Goal: Task Accomplishment & Management: Complete application form

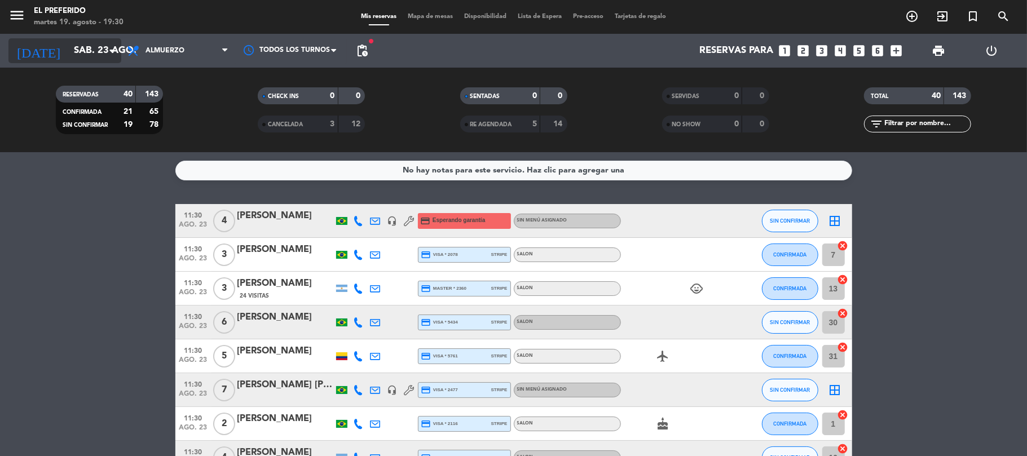
click at [73, 46] on input "sáb. 23 ago." at bounding box center [129, 51] width 122 height 22
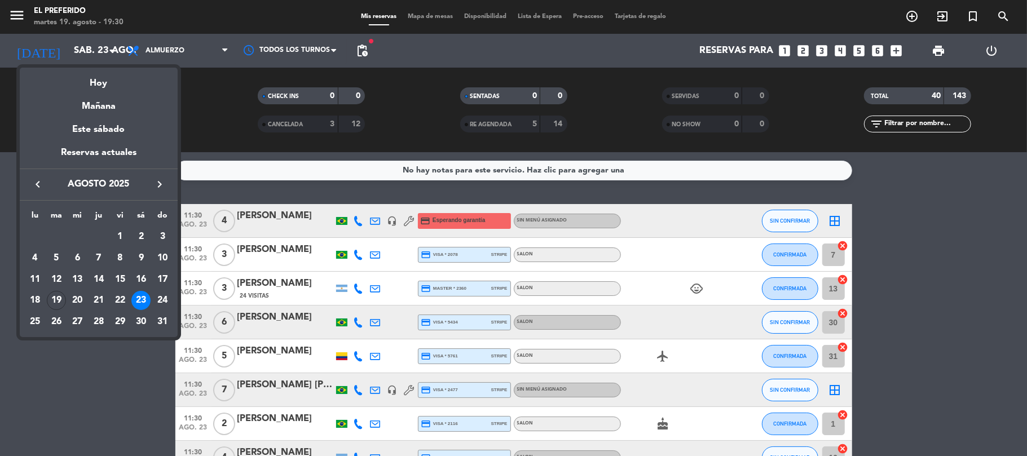
click at [160, 193] on div "keyboard_arrow_left agosto 2025 keyboard_arrow_right" at bounding box center [99, 185] width 158 height 32
click at [160, 188] on icon "keyboard_arrow_right" at bounding box center [160, 185] width 14 height 14
click at [159, 256] on div "7" at bounding box center [162, 258] width 19 height 19
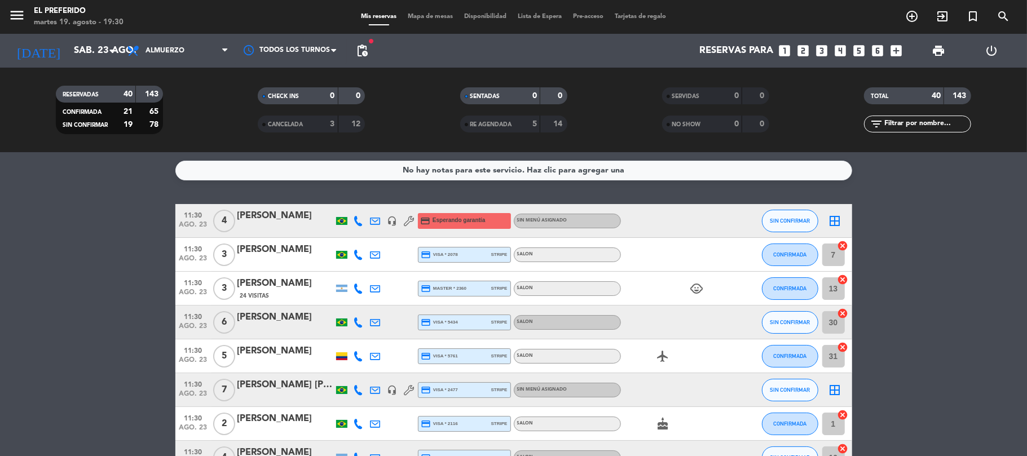
type input "dom. [DATE]"
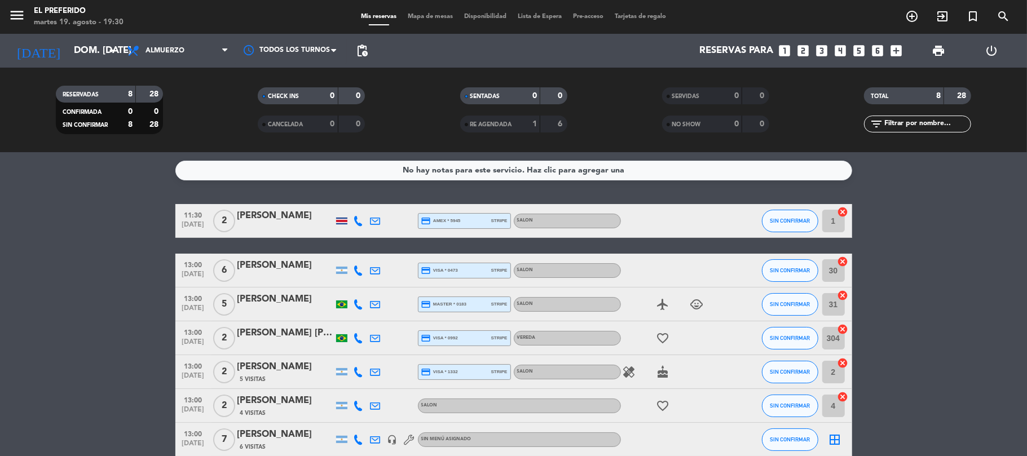
click at [359, 59] on span "pending_actions" at bounding box center [362, 50] width 23 height 23
click at [364, 55] on span "pending_actions" at bounding box center [362, 51] width 14 height 14
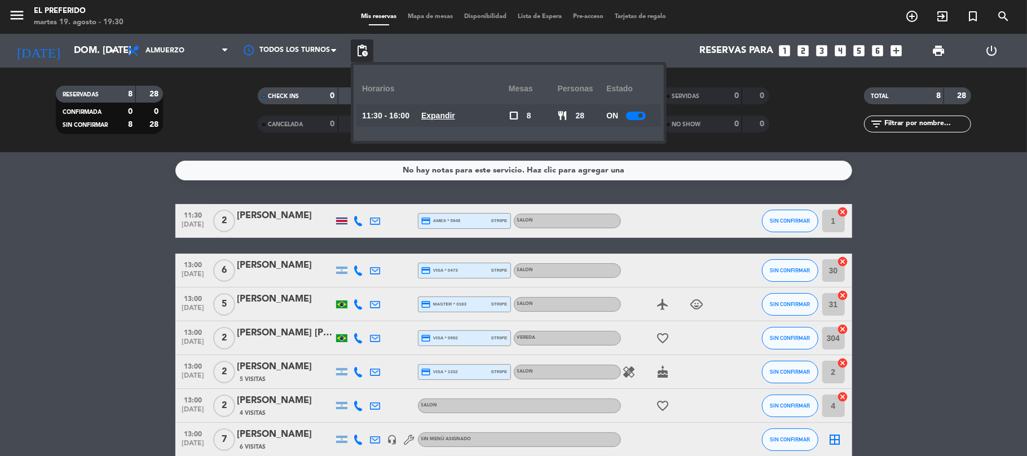
click at [450, 116] on u "Expandir" at bounding box center [438, 115] width 34 height 9
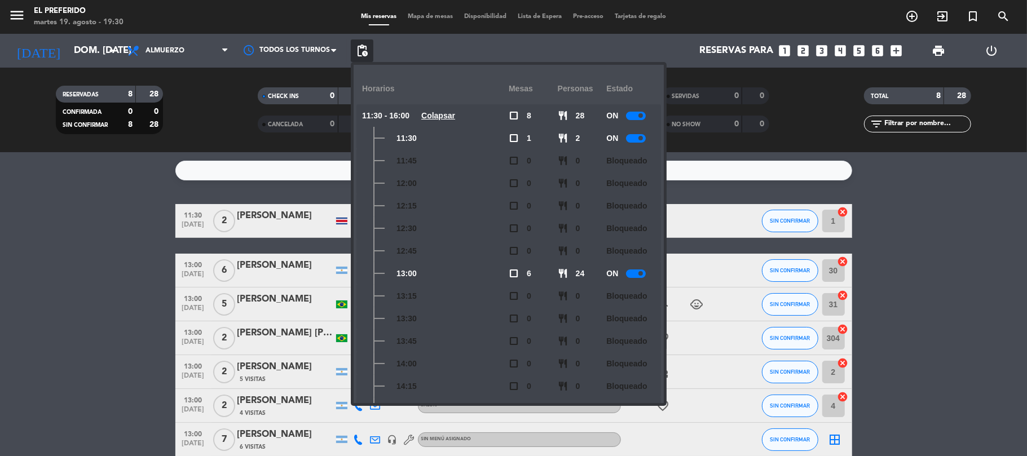
click at [844, 52] on icon "looks_4" at bounding box center [840, 50] width 15 height 15
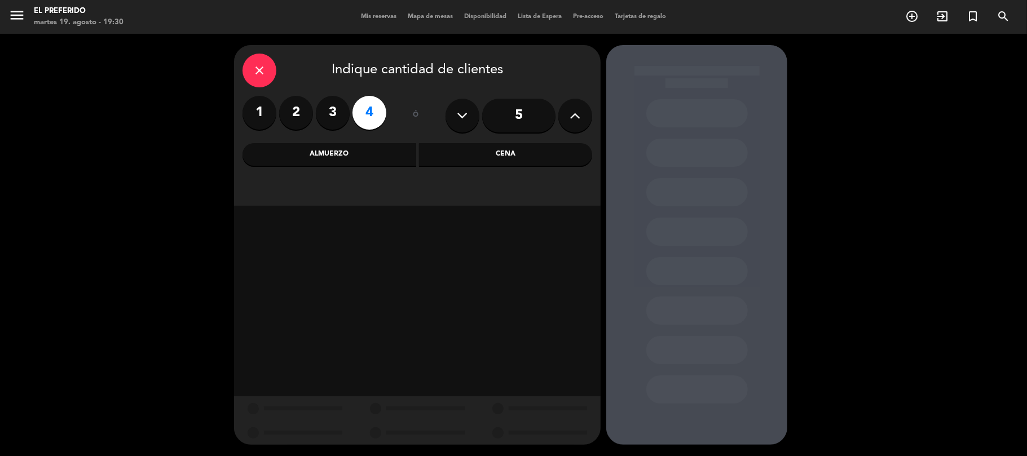
click at [384, 165] on div "Almuerzo" at bounding box center [329, 154] width 174 height 23
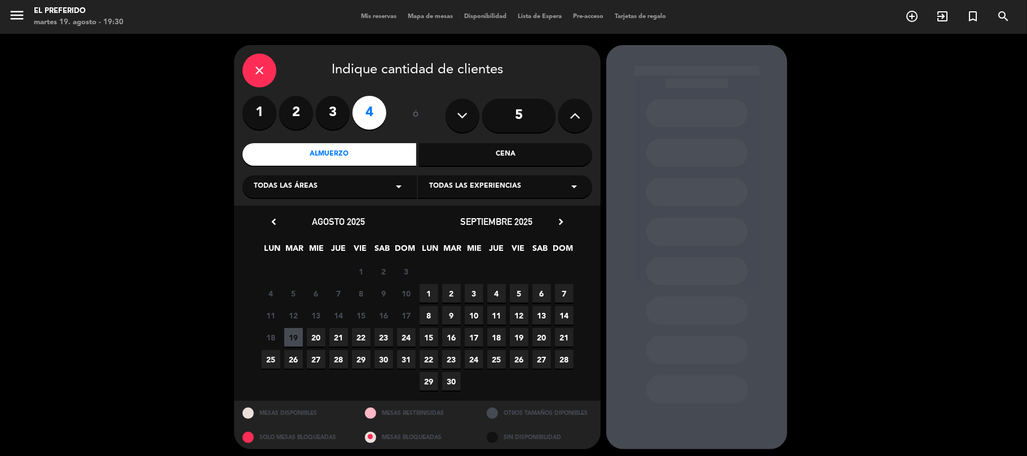
click at [567, 291] on span "7" at bounding box center [564, 293] width 19 height 19
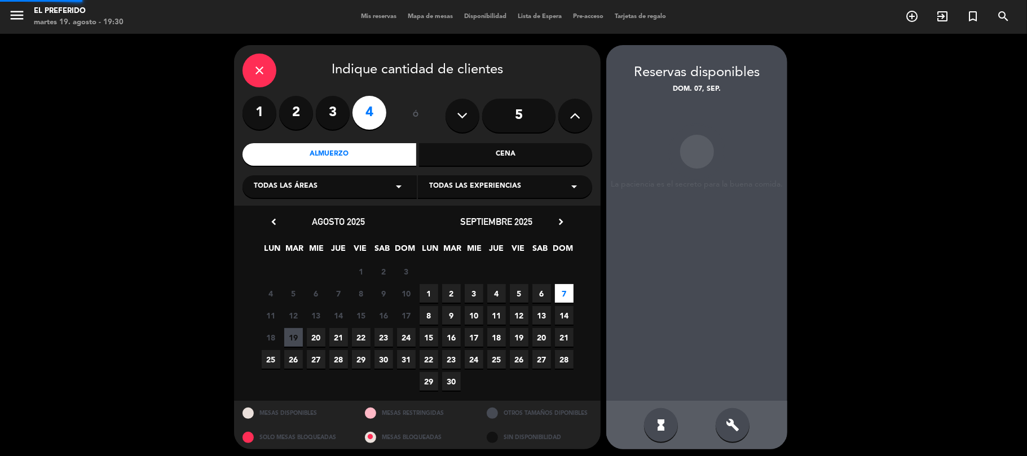
scroll to position [5, 0]
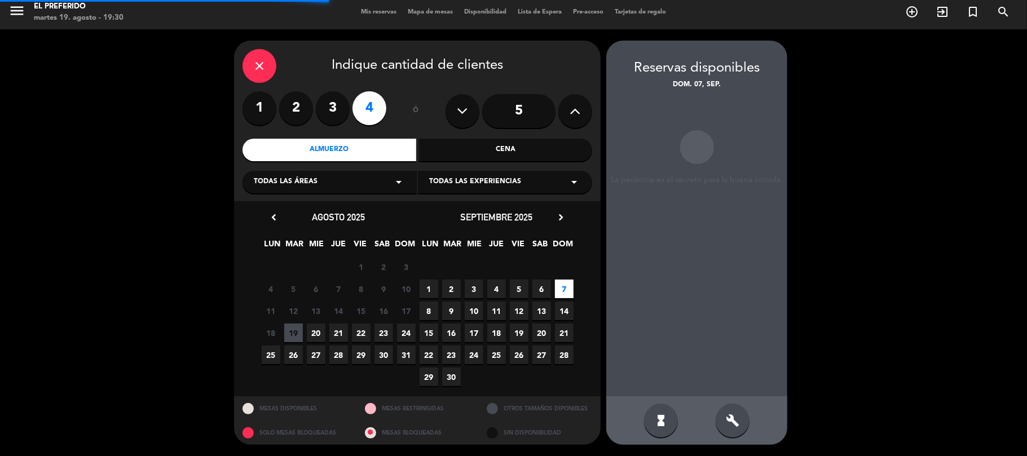
click at [738, 430] on div "build" at bounding box center [732, 421] width 34 height 34
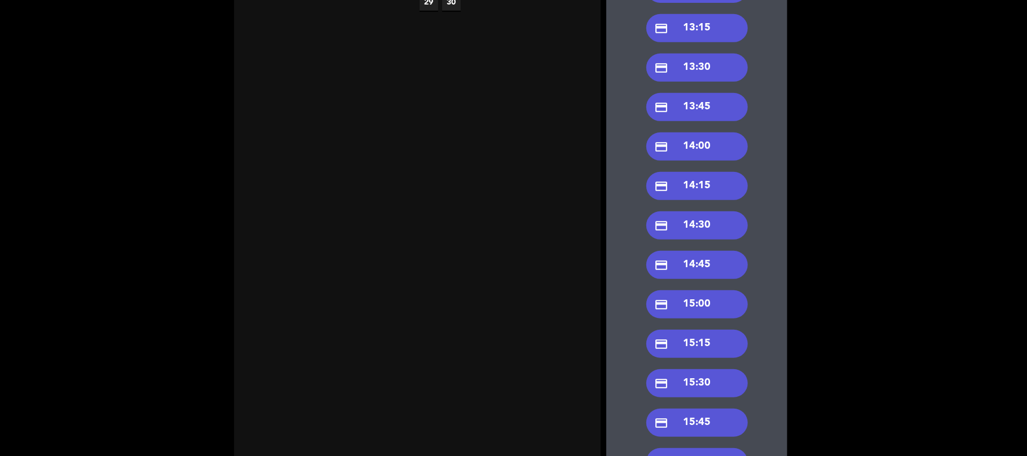
scroll to position [471, 0]
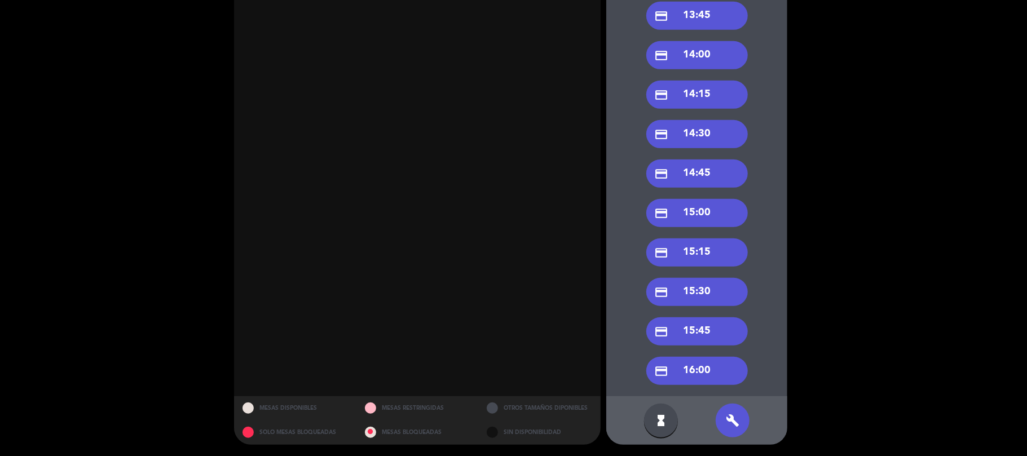
click at [693, 214] on div "credit_card 15:00" at bounding box center [696, 213] width 101 height 28
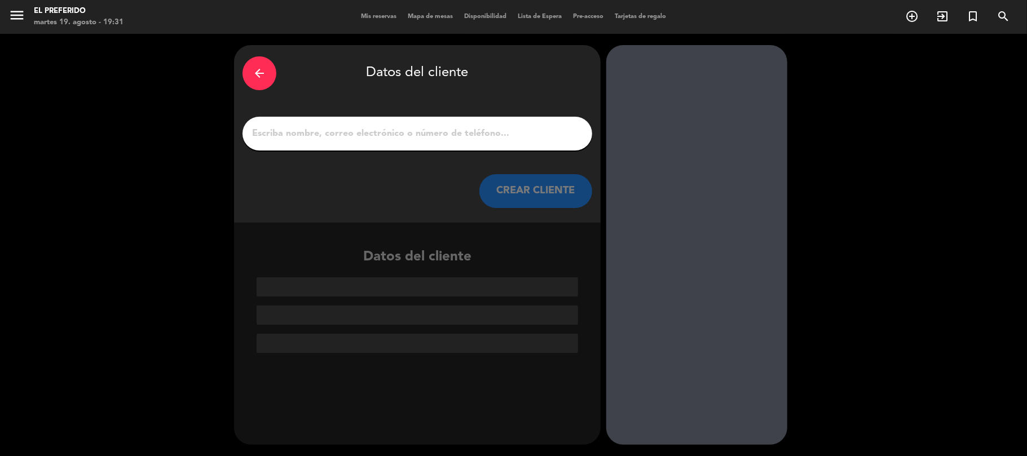
scroll to position [0, 0]
click at [267, 73] on div "arrow_back" at bounding box center [259, 73] width 34 height 34
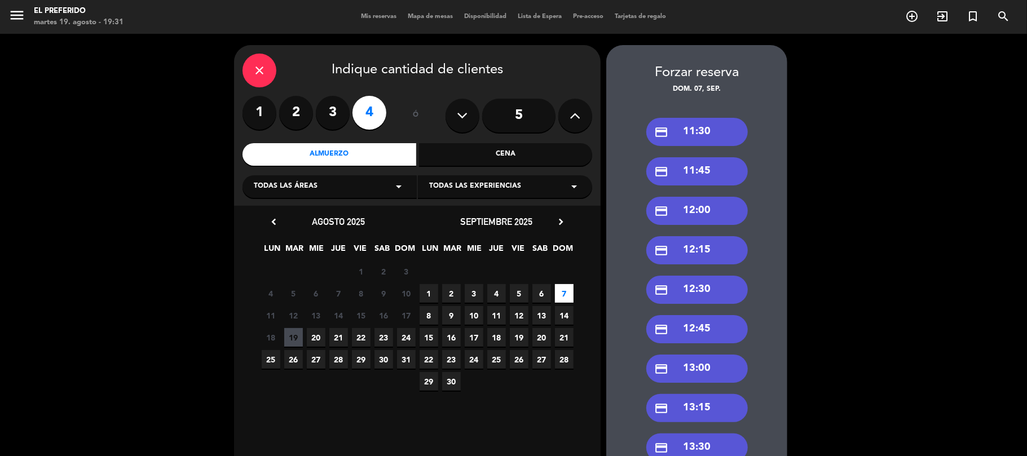
click at [698, 377] on div "credit_card 13:00" at bounding box center [696, 369] width 101 height 28
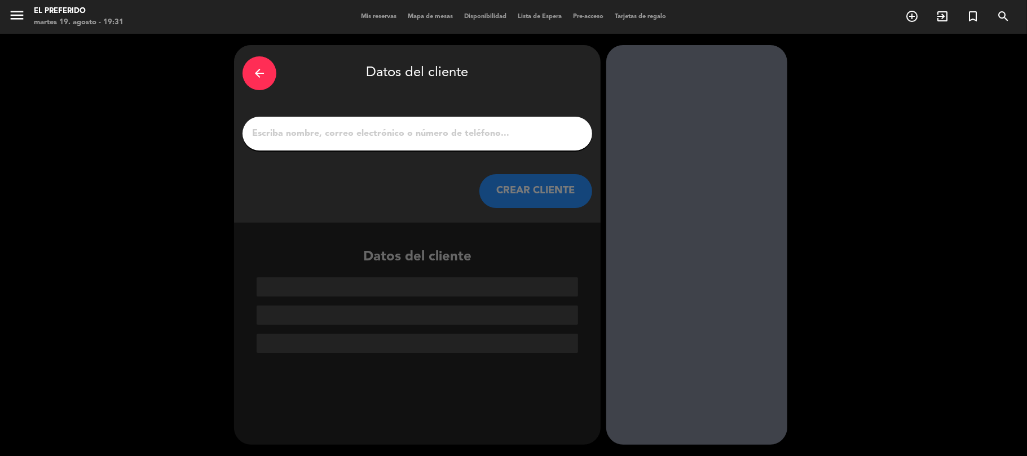
click at [339, 133] on input "1" at bounding box center [417, 134] width 333 height 16
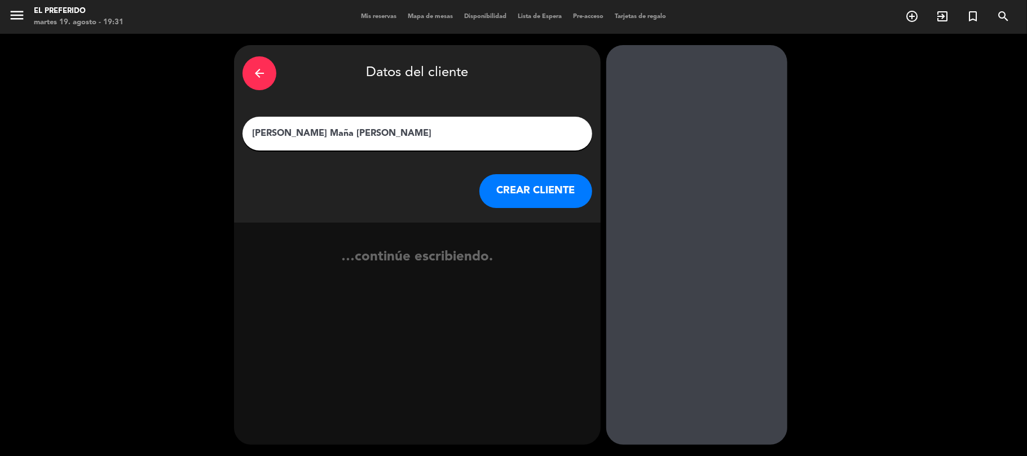
type input "[PERSON_NAME] Maña [PERSON_NAME]"
click at [513, 184] on button "CREAR CLIENTE" at bounding box center [535, 191] width 113 height 34
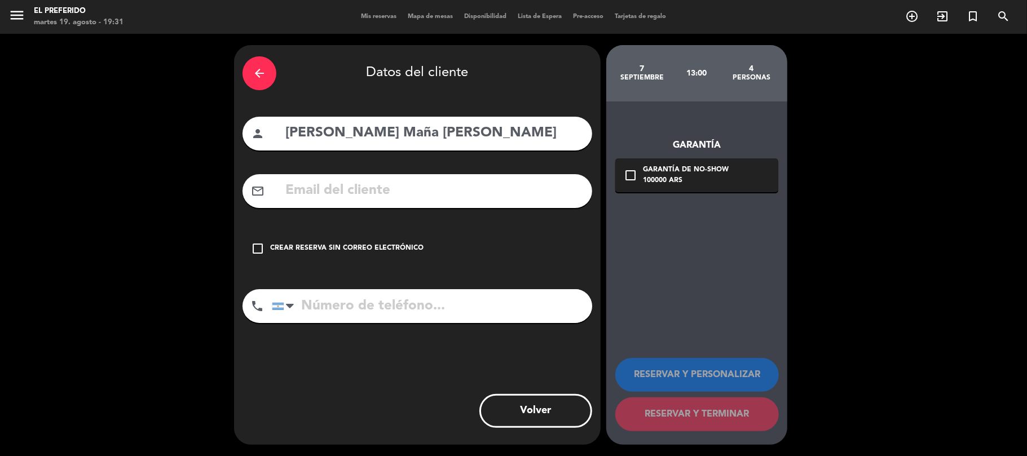
click at [372, 253] on div "Crear reserva sin correo electrónico" at bounding box center [346, 248] width 153 height 11
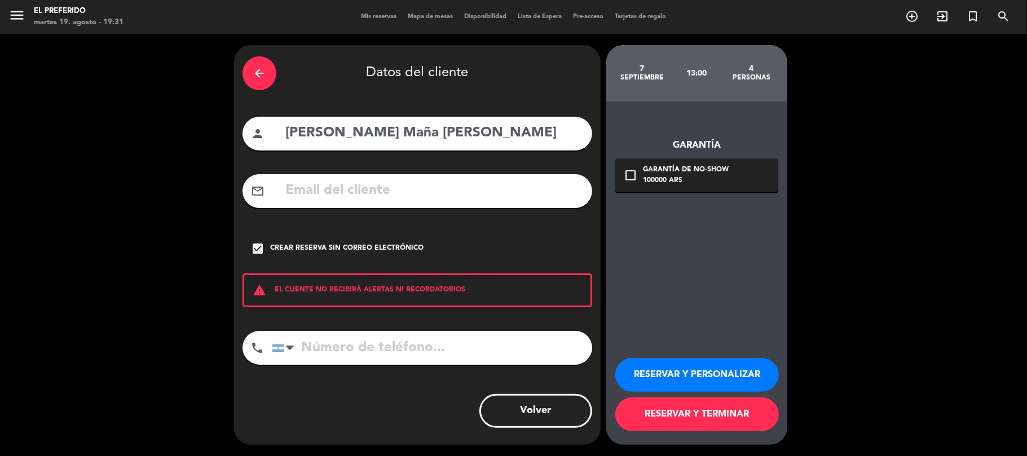
click at [325, 178] on div "mail_outline" at bounding box center [417, 191] width 350 height 34
drag, startPoint x: 335, startPoint y: 255, endPoint x: 330, endPoint y: 192, distance: 63.9
click at [335, 232] on div "check_box Crear reserva sin correo electrónico" at bounding box center [417, 249] width 350 height 34
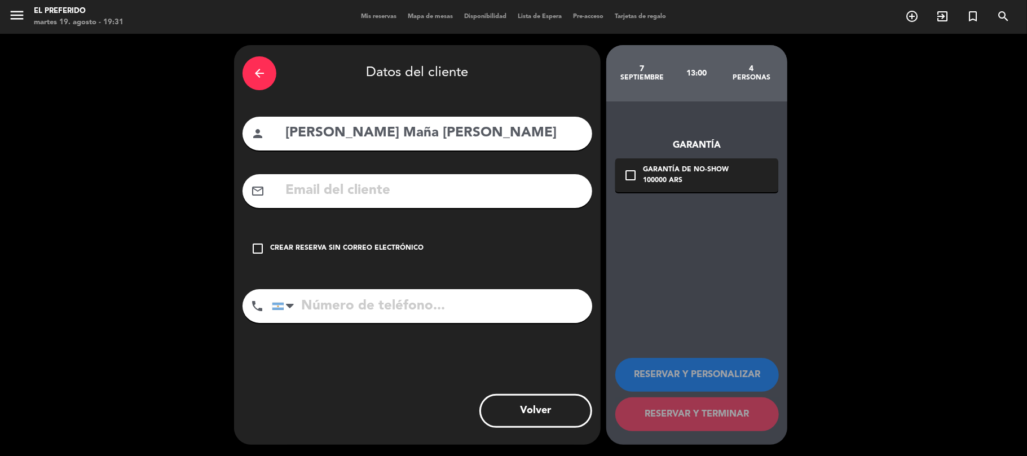
click at [329, 179] on input "text" at bounding box center [433, 190] width 299 height 23
type input "belem"
click at [353, 129] on input "[PERSON_NAME] Maña [PERSON_NAME]" at bounding box center [433, 133] width 299 height 23
type input "[PERSON_NAME] Maña [PERSON_NAME]"
click at [352, 196] on input "belem" at bounding box center [433, 190] width 299 height 23
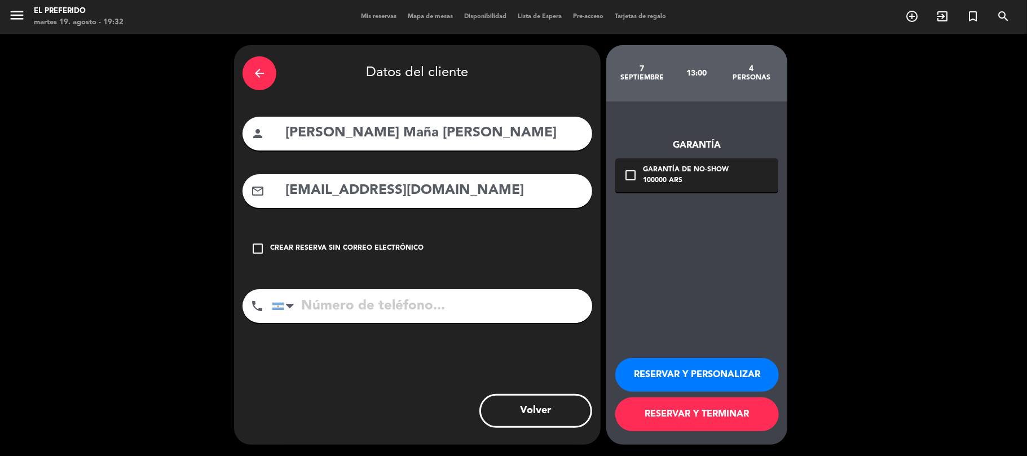
type input "[EMAIL_ADDRESS][DOMAIN_NAME]"
click at [366, 305] on input "tel" at bounding box center [432, 306] width 320 height 34
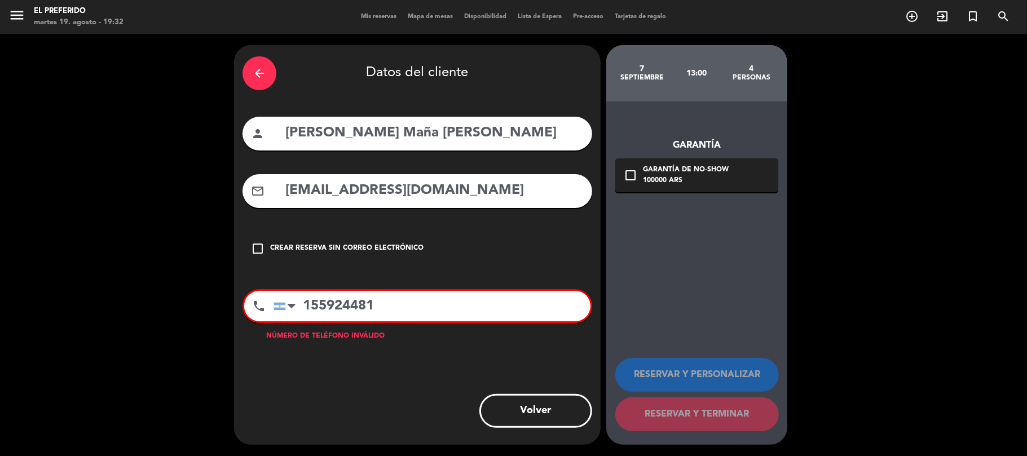
type input "155924481"
click at [664, 169] on div "Garantía de no-show" at bounding box center [686, 170] width 86 height 11
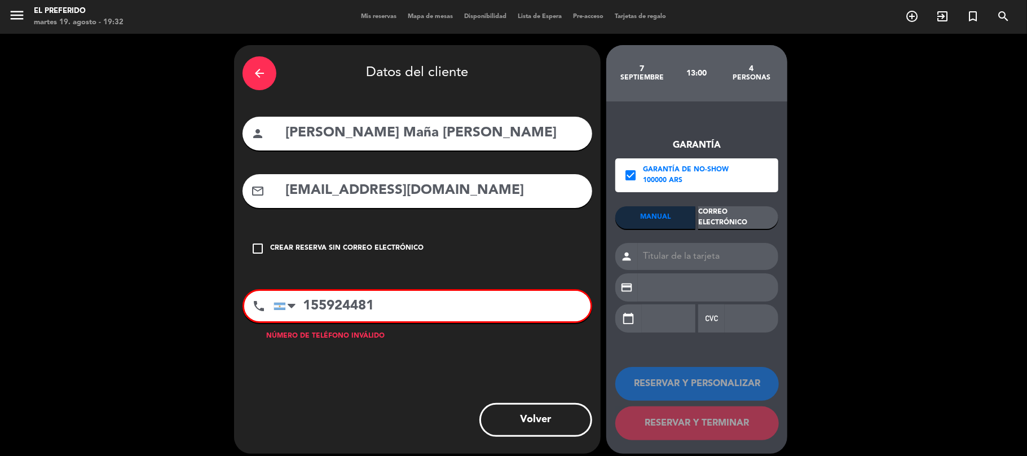
click at [612, 185] on div "Garantía check_box Garantía de no-show 100000 ARS MANUAL Correo Electrónico per…" at bounding box center [696, 277] width 181 height 352
drag, startPoint x: 627, startPoint y: 180, endPoint x: 341, endPoint y: 201, distance: 287.7
click at [618, 183] on div "check_box Garantía de no-show 100000 ARS" at bounding box center [696, 175] width 163 height 34
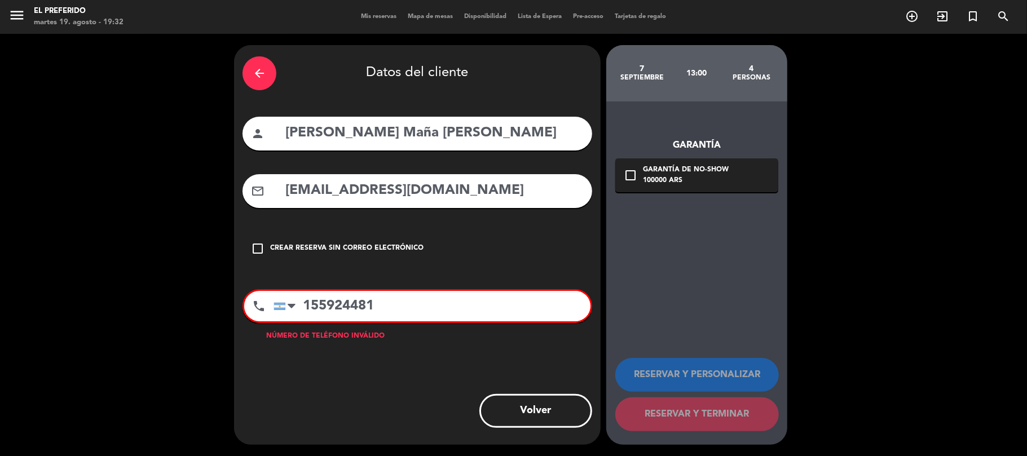
drag, startPoint x: 315, startPoint y: 240, endPoint x: 333, endPoint y: 226, distance: 22.9
click at [316, 238] on div "check_box_outline_blank Crear reserva sin correo electrónico" at bounding box center [417, 249] width 350 height 34
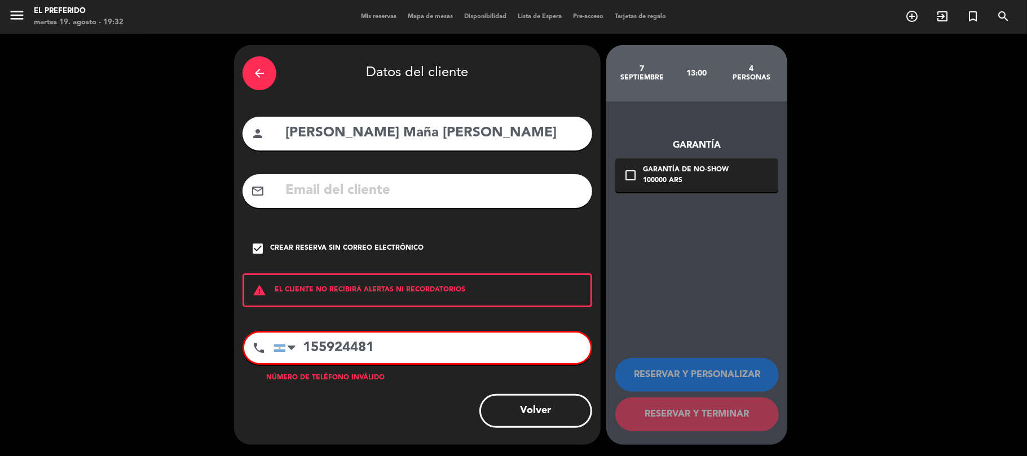
click at [348, 245] on div "Crear reserva sin correo electrónico" at bounding box center [346, 248] width 153 height 11
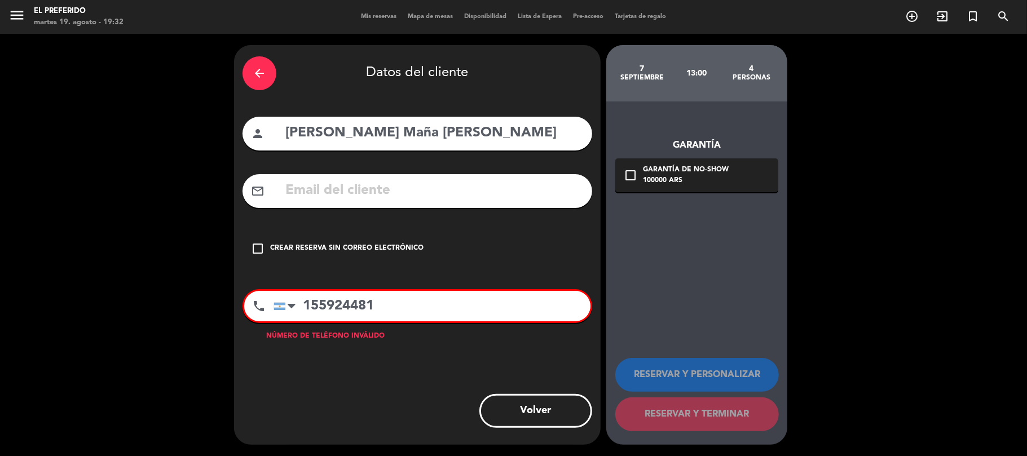
click at [379, 312] on input "155924481" at bounding box center [431, 306] width 317 height 30
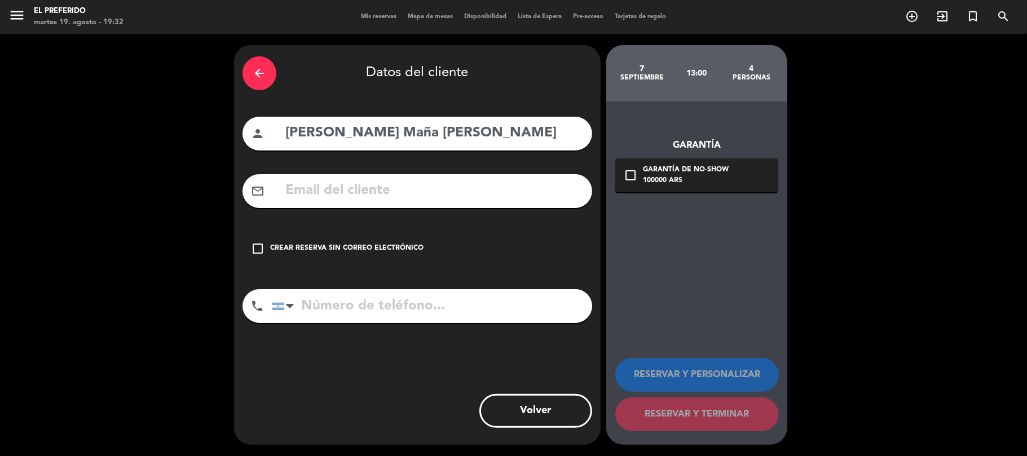
click at [288, 246] on div "Crear reserva sin correo electrónico" at bounding box center [346, 248] width 153 height 11
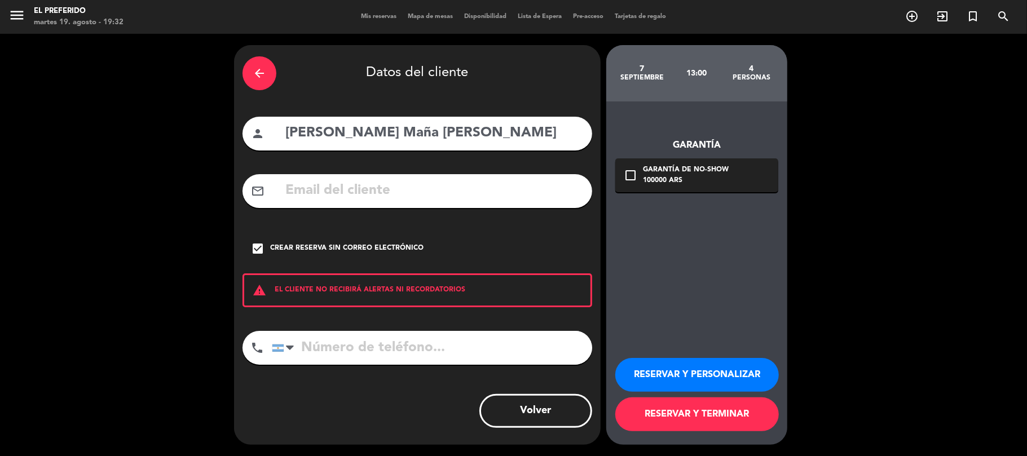
click at [700, 378] on button "RESERVAR Y PERSONALIZAR" at bounding box center [696, 375] width 163 height 34
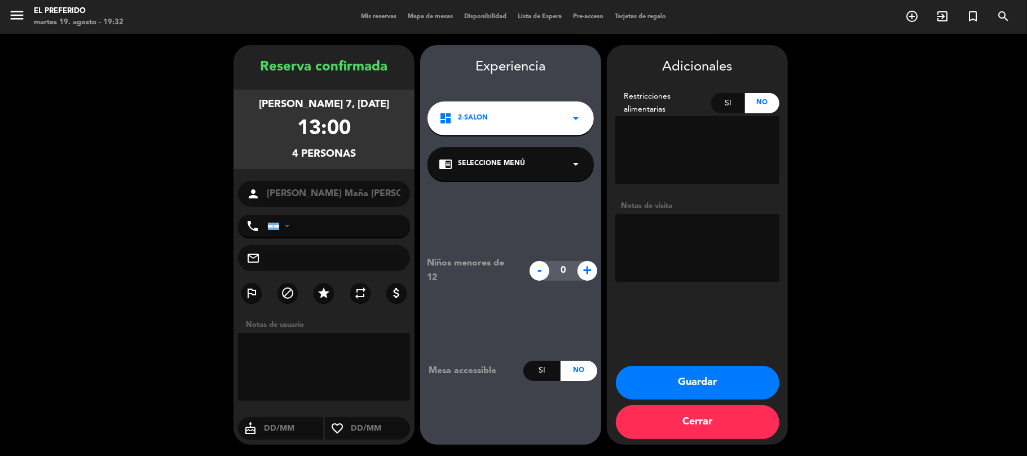
click at [692, 371] on button "Guardar" at bounding box center [697, 383] width 163 height 34
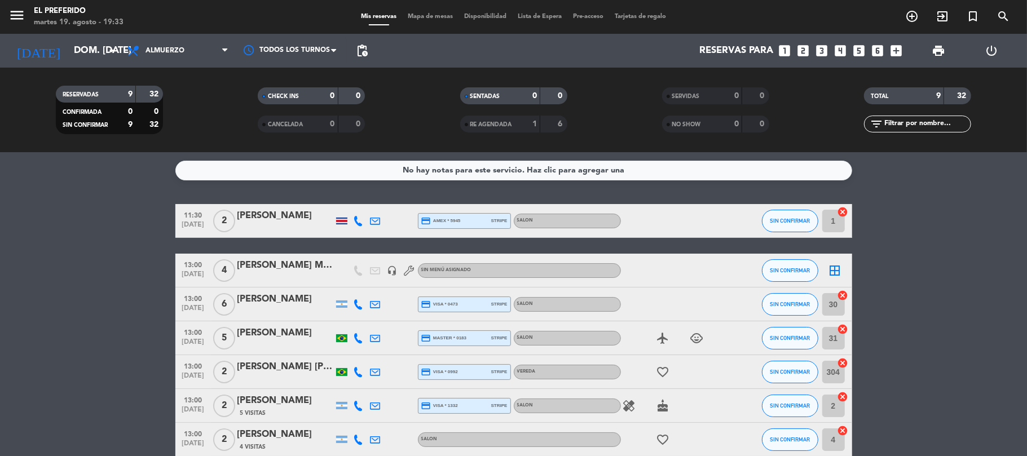
click at [843, 48] on icon "looks_4" at bounding box center [840, 50] width 15 height 15
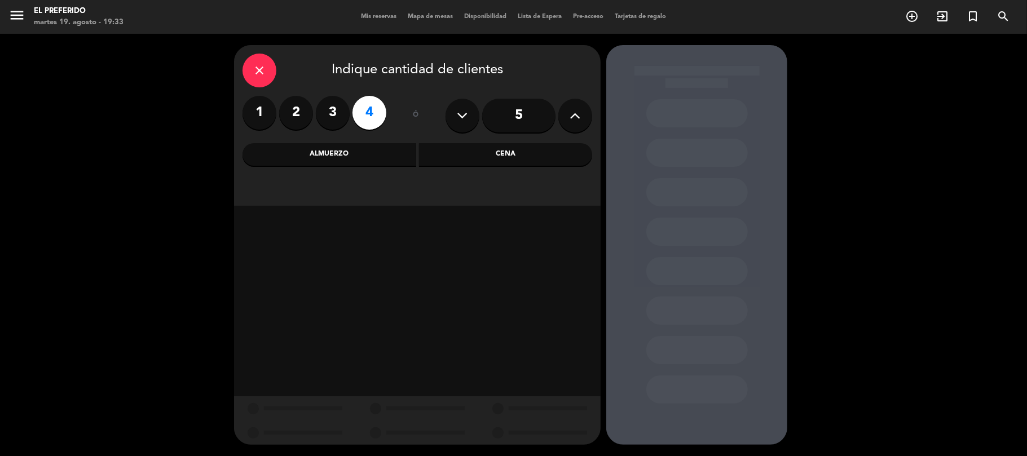
drag, startPoint x: 375, startPoint y: 150, endPoint x: 216, endPoint y: 8, distance: 212.8
click at [373, 150] on div "Almuerzo" at bounding box center [329, 154] width 174 height 23
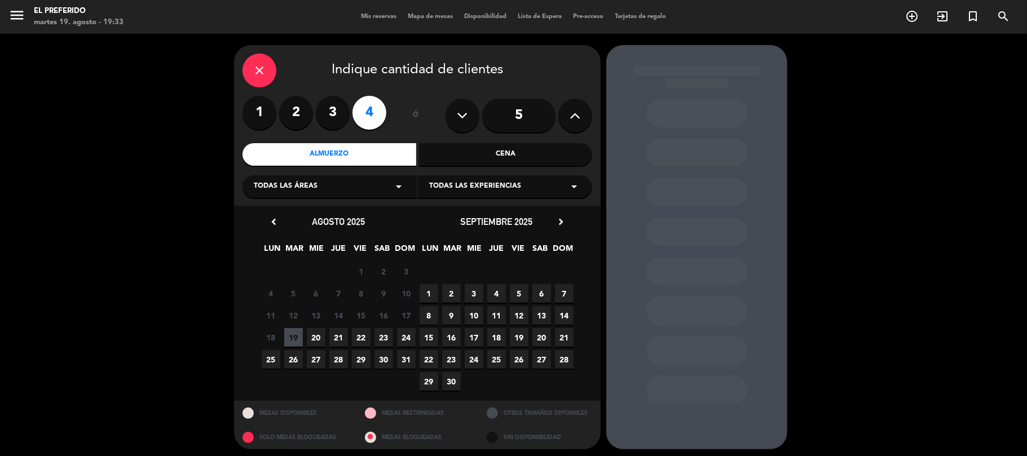
drag, startPoint x: 381, startPoint y: 343, endPoint x: 380, endPoint y: 324, distance: 19.8
click at [381, 341] on span "23" at bounding box center [383, 337] width 19 height 19
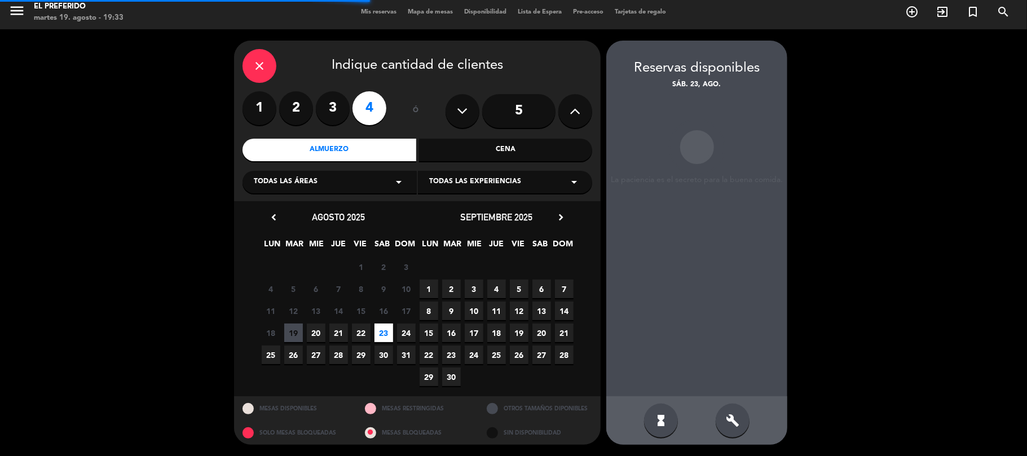
click at [740, 420] on div "build" at bounding box center [732, 421] width 34 height 34
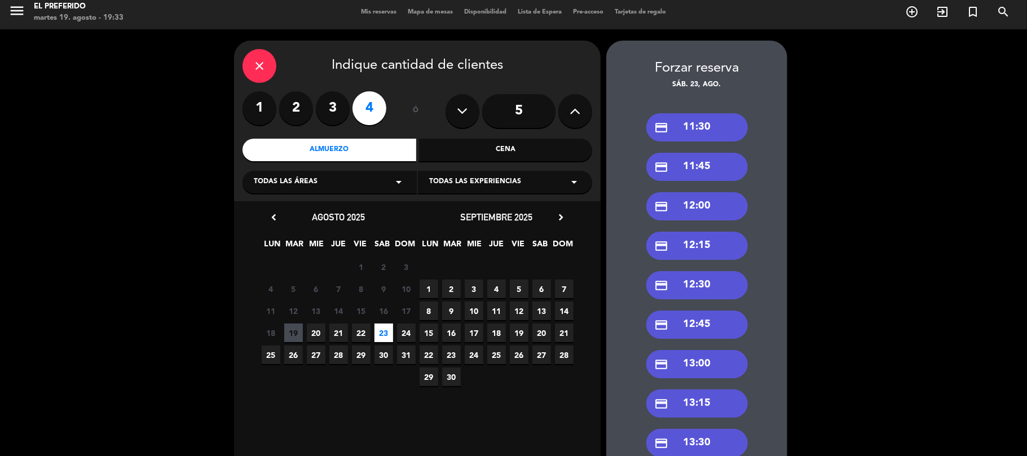
drag, startPoint x: 698, startPoint y: 136, endPoint x: 681, endPoint y: 134, distance: 17.1
click at [695, 136] on div "credit_card 11:30" at bounding box center [696, 127] width 101 height 28
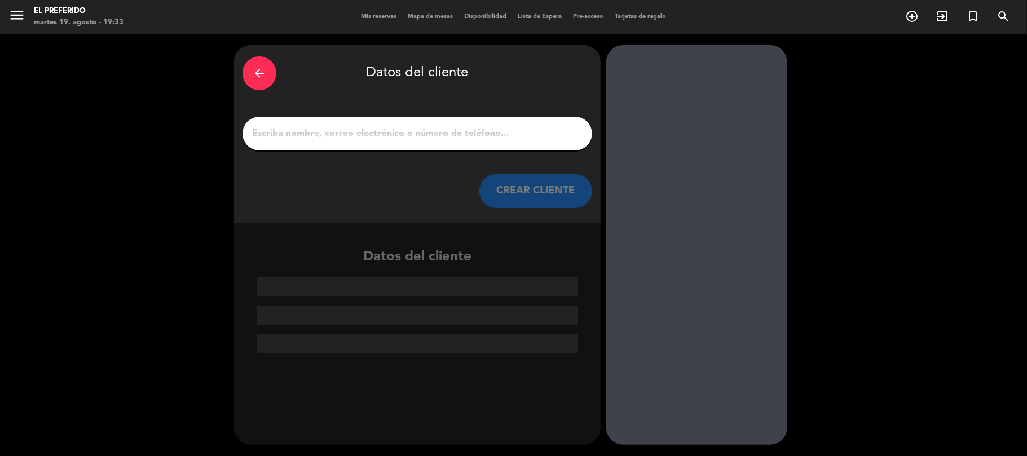
scroll to position [0, 0]
click at [296, 145] on div at bounding box center [417, 134] width 350 height 34
drag, startPoint x: 304, startPoint y: 127, endPoint x: 339, endPoint y: 138, distance: 36.2
click at [304, 127] on input "1" at bounding box center [417, 134] width 333 height 16
paste input "[PERSON_NAME]"
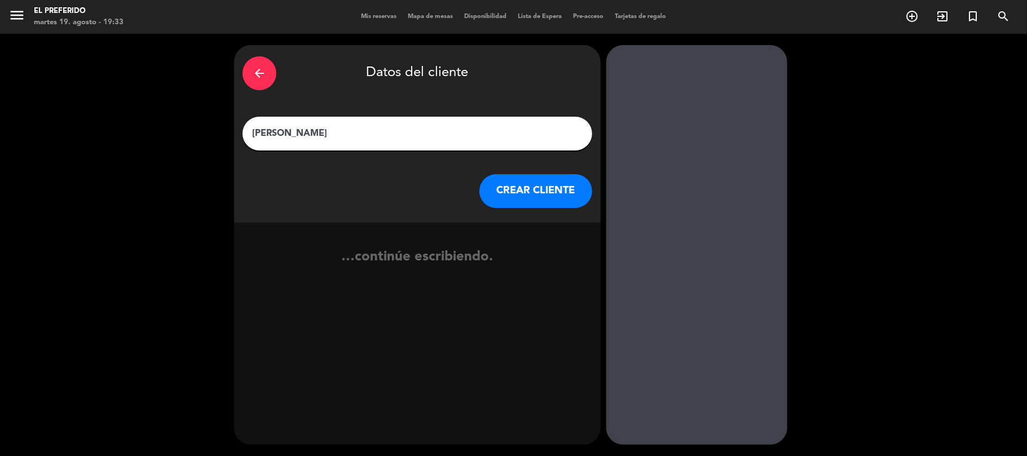
type input "[PERSON_NAME]"
click at [543, 188] on button "CREAR CLIENTE" at bounding box center [535, 191] width 113 height 34
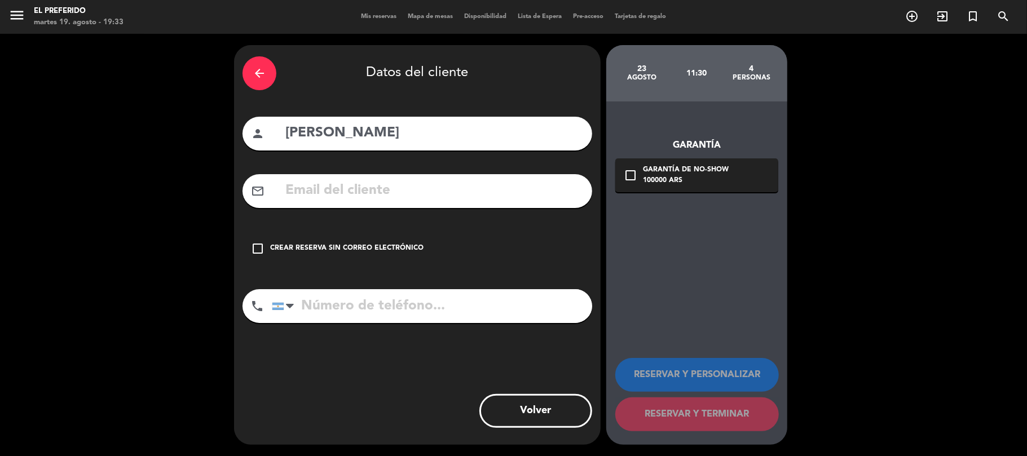
drag, startPoint x: 354, startPoint y: 195, endPoint x: 360, endPoint y: 200, distance: 7.2
click at [354, 195] on input "text" at bounding box center [433, 190] width 299 height 23
paste input "[EMAIL_ADDRESS][DOMAIN_NAME]"
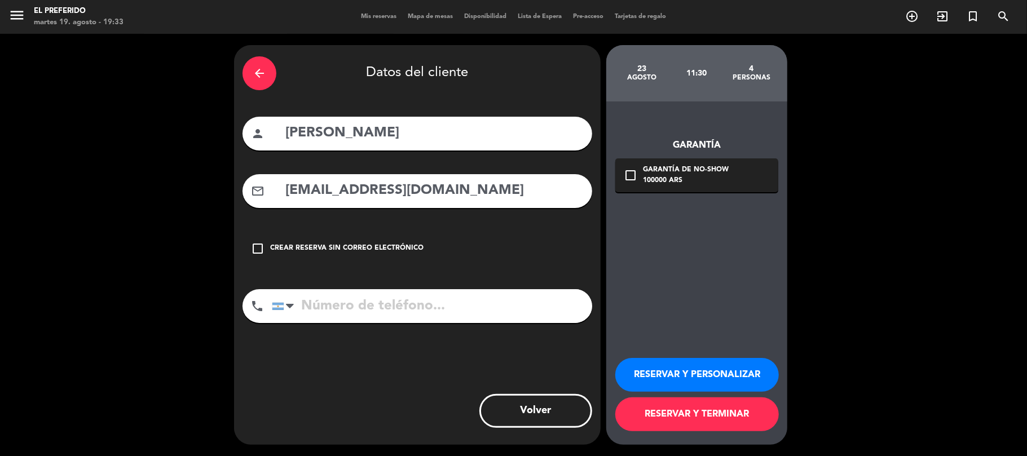
type input "[EMAIL_ADDRESS][DOMAIN_NAME]"
drag, startPoint x: 680, startPoint y: 190, endPoint x: 607, endPoint y: 192, distance: 72.8
click at [677, 193] on div "Garantía check_box_outline_blank Garantía de no-show 100000 ARS RESERVAR Y PERS…" at bounding box center [696, 272] width 181 height 343
drag, startPoint x: 674, startPoint y: 176, endPoint x: 515, endPoint y: 144, distance: 162.8
click at [661, 179] on div "100000 ARS" at bounding box center [686, 180] width 86 height 11
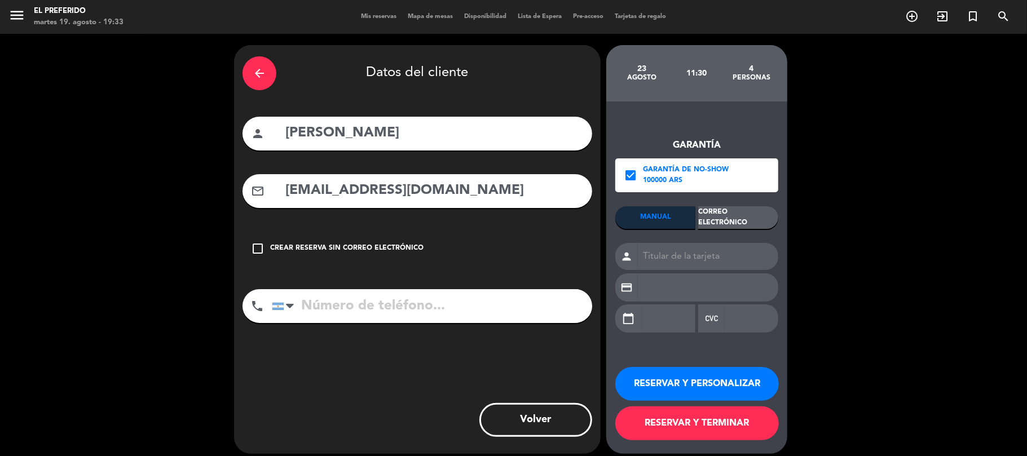
click at [381, 292] on input "tel" at bounding box center [432, 306] width 320 height 34
paste input "[PHONE_NUMBER]"
type input "[PHONE_NUMBER]"
click at [743, 227] on div "Correo Electrónico" at bounding box center [738, 217] width 80 height 23
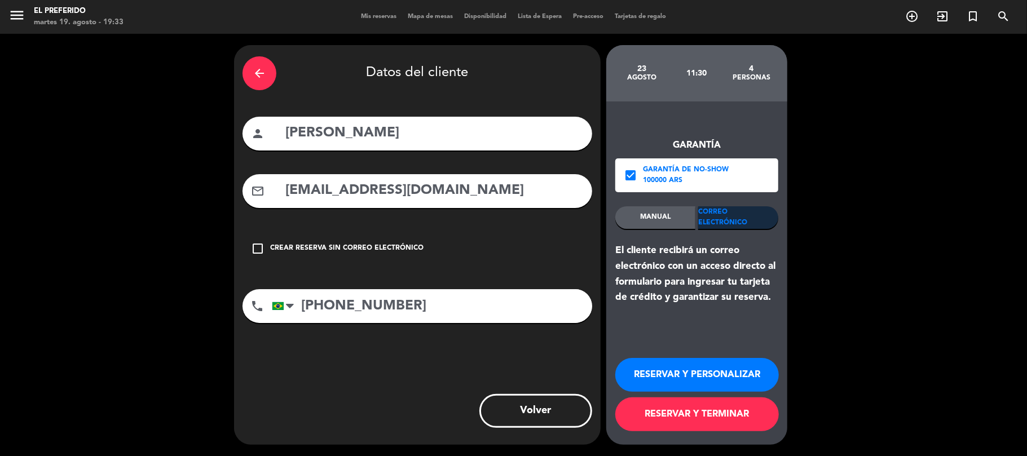
click at [693, 368] on button "RESERVAR Y PERSONALIZAR" at bounding box center [696, 375] width 163 height 34
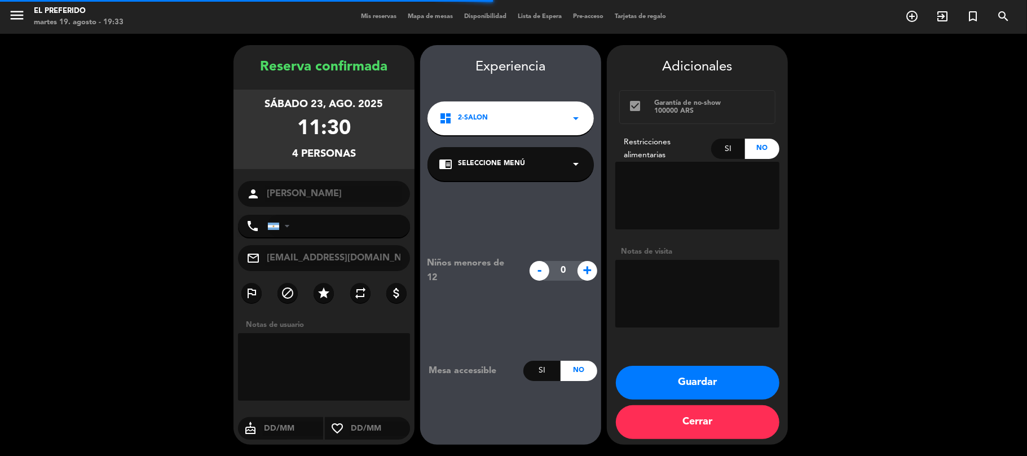
type input "[PHONE_NUMBER]"
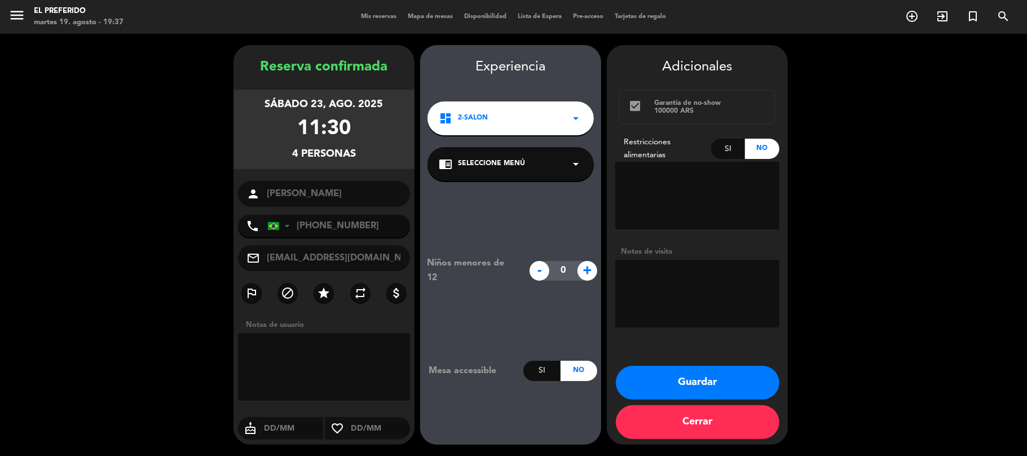
click at [734, 391] on button "Guardar" at bounding box center [697, 383] width 163 height 34
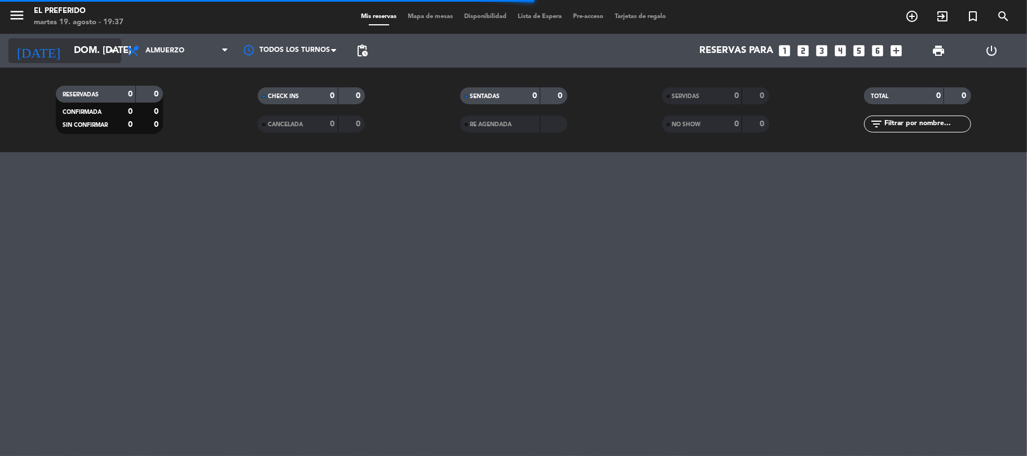
click at [77, 43] on input "dom. [DATE]" at bounding box center [129, 51] width 122 height 22
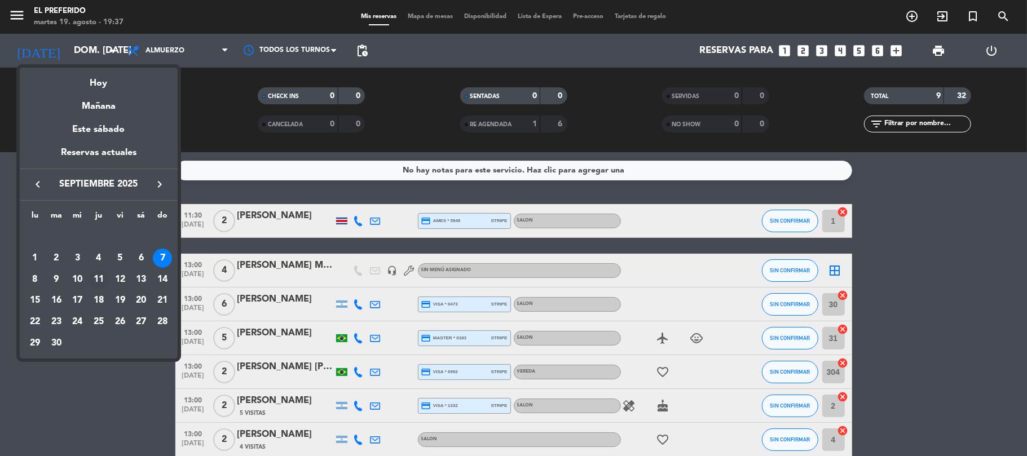
click at [96, 277] on div "11" at bounding box center [98, 279] width 19 height 19
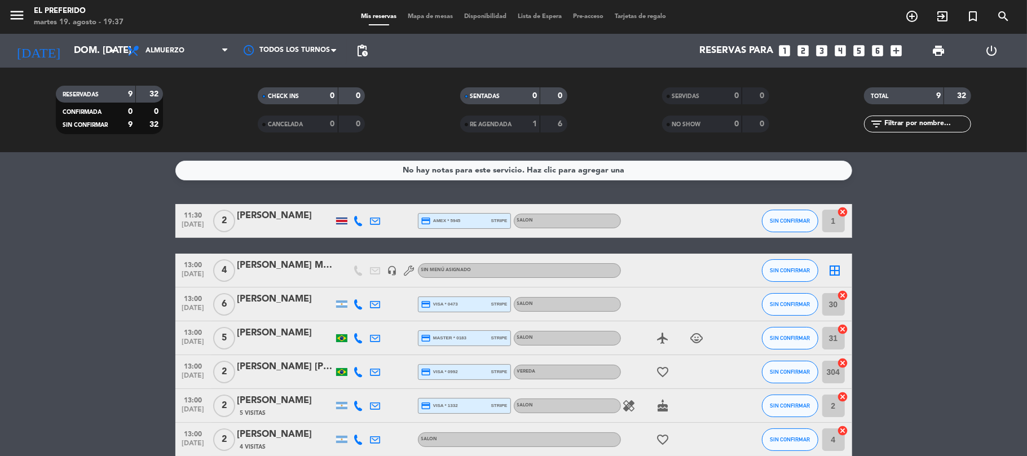
type input "[DEMOGRAPHIC_DATA] [DATE]"
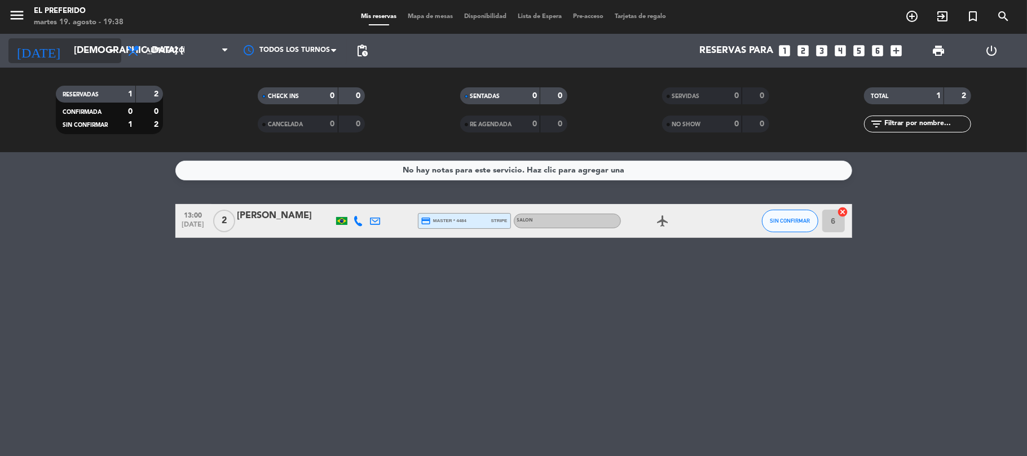
click at [87, 50] on input "[DEMOGRAPHIC_DATA] [DATE]" at bounding box center [129, 51] width 122 height 22
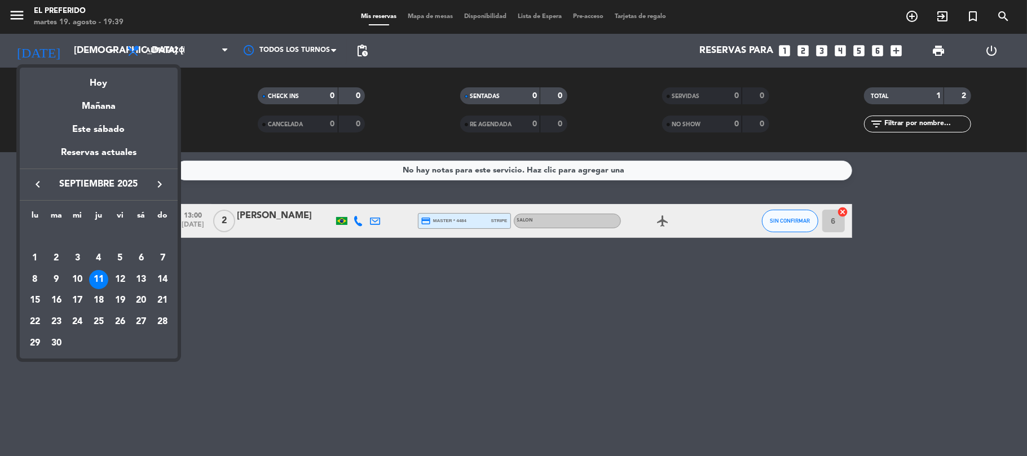
click at [355, 277] on div at bounding box center [513, 228] width 1027 height 456
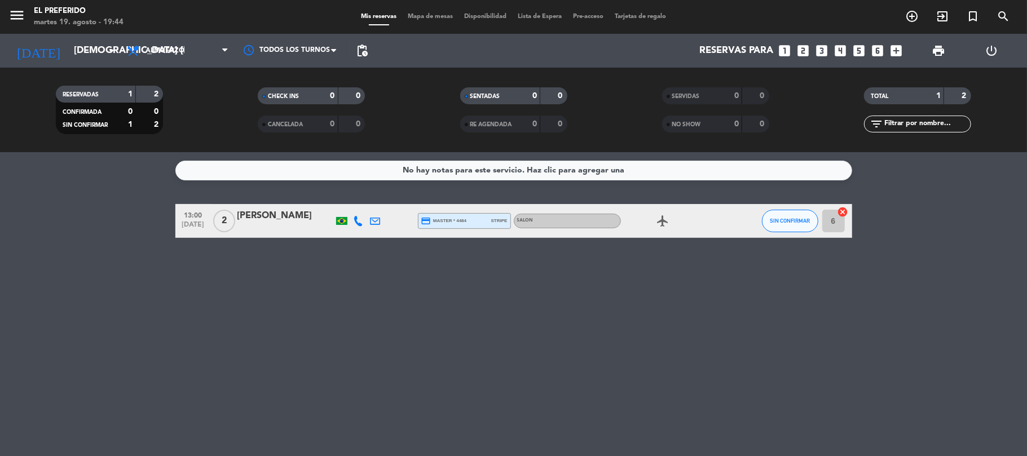
click at [332, 295] on div "No hay notas para este servicio. Haz clic para agregar una 13:00 [DATE] 2 [PERS…" at bounding box center [513, 304] width 1027 height 304
click at [431, 279] on div "No hay notas para este servicio. Haz clic para agregar una 13:00 [DATE] 2 [PERS…" at bounding box center [513, 304] width 1027 height 304
click at [440, 295] on div "No hay notas para este servicio. Haz clic para agregar una 13:00 [DATE] 2 [PERS…" at bounding box center [513, 304] width 1027 height 304
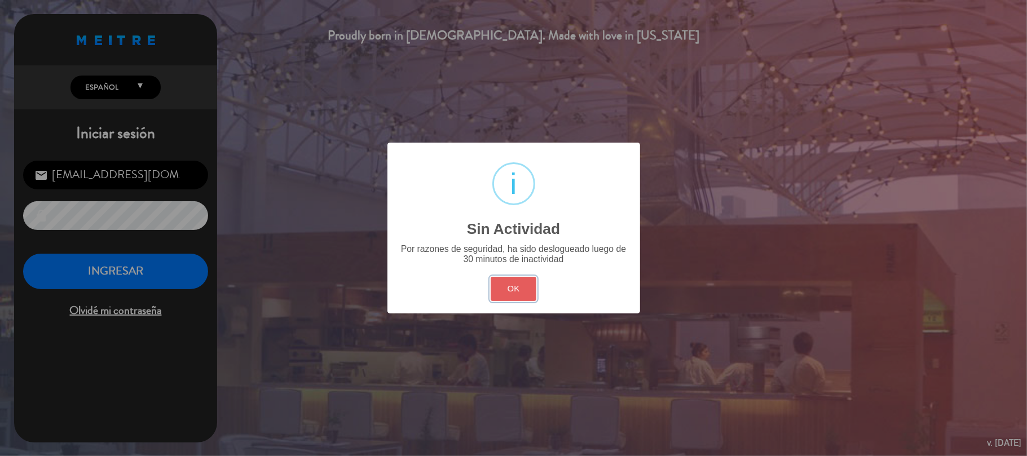
click at [533, 292] on button "OK" at bounding box center [513, 289] width 46 height 24
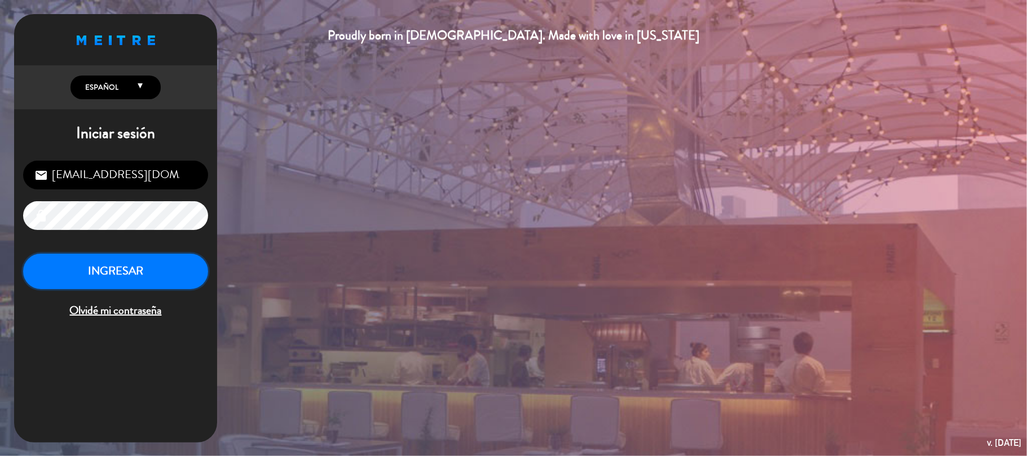
click at [76, 268] on button "INGRESAR" at bounding box center [115, 272] width 185 height 36
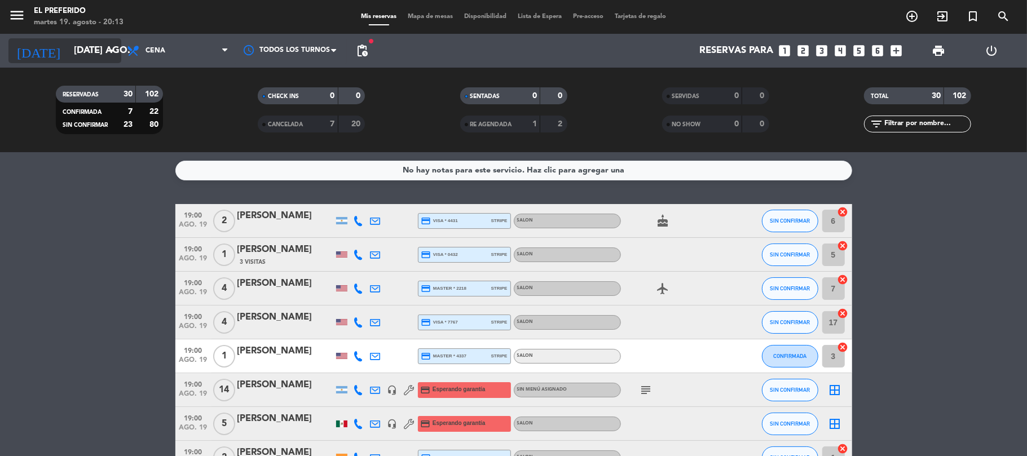
click at [84, 43] on input "[DATE] ago." at bounding box center [129, 51] width 122 height 22
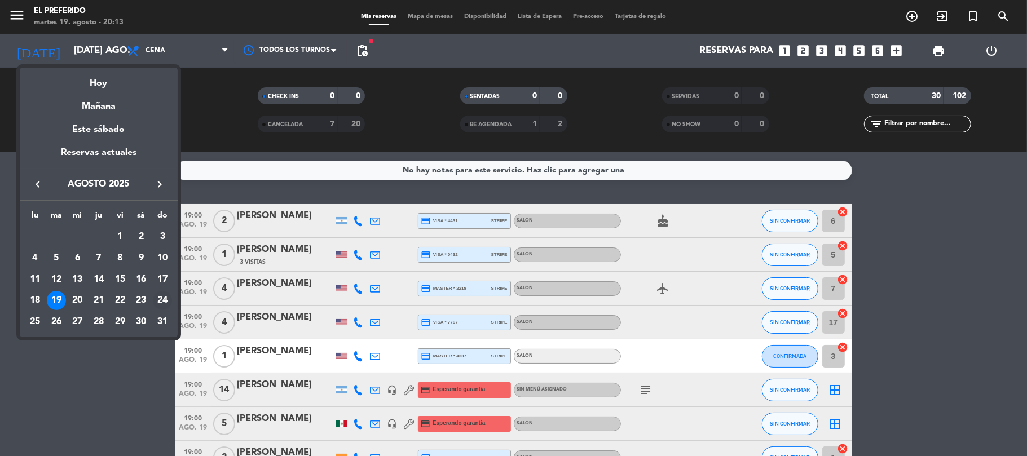
click at [161, 298] on div "24" at bounding box center [162, 300] width 19 height 19
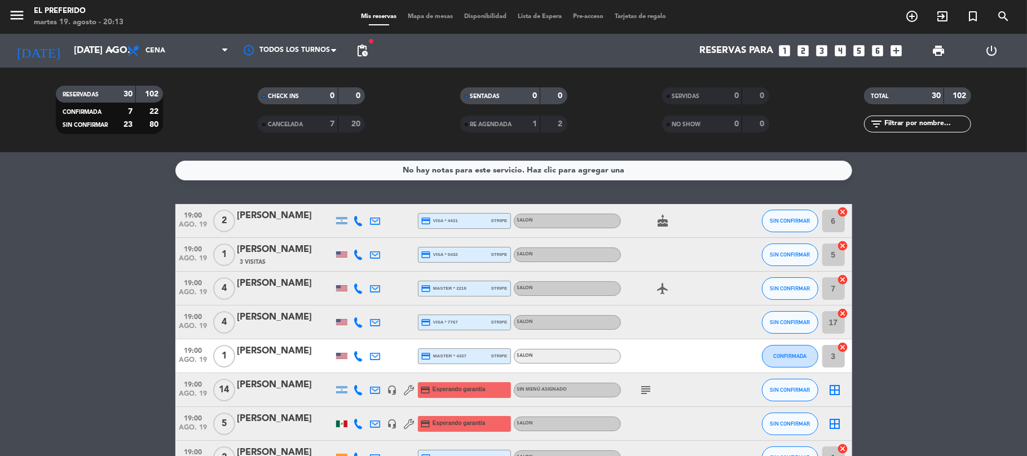
type input "dom. 24 ago."
click at [215, 52] on span "Cena" at bounding box center [177, 50] width 113 height 25
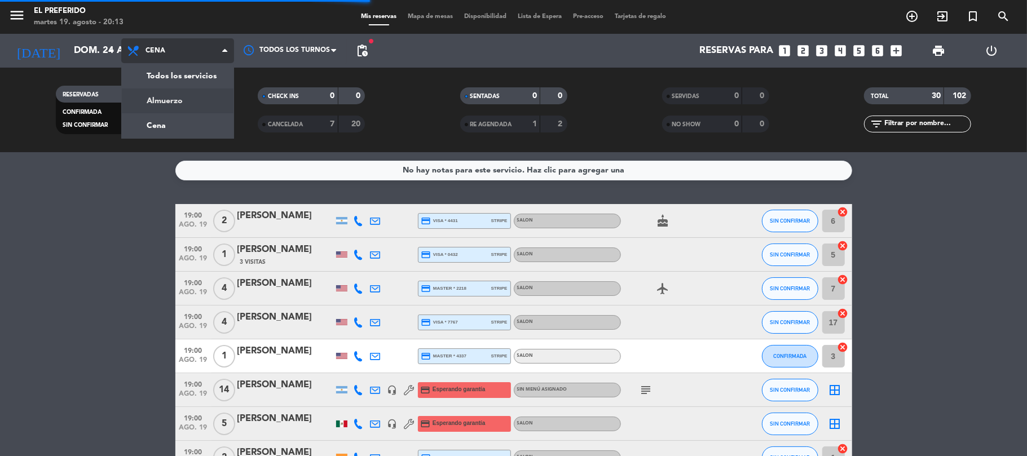
click at [192, 98] on div "menu El Preferido martes 19. agosto - 20:13 Mis reservas Mapa de mesas Disponib…" at bounding box center [513, 76] width 1027 height 152
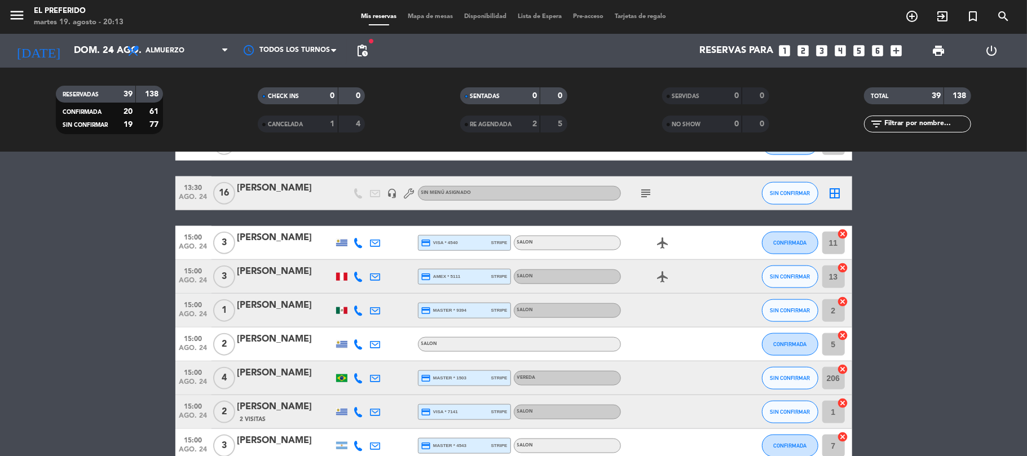
scroll to position [902, 0]
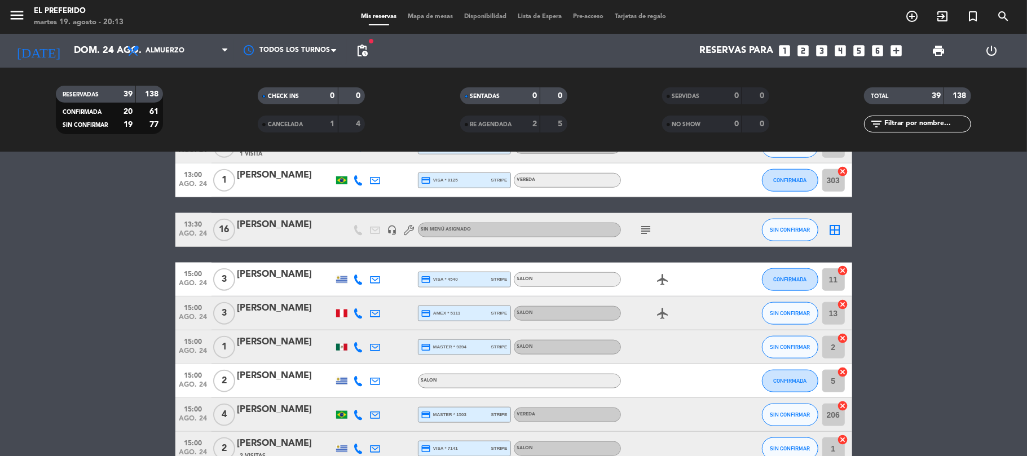
click at [644, 227] on icon "subject" at bounding box center [646, 230] width 14 height 14
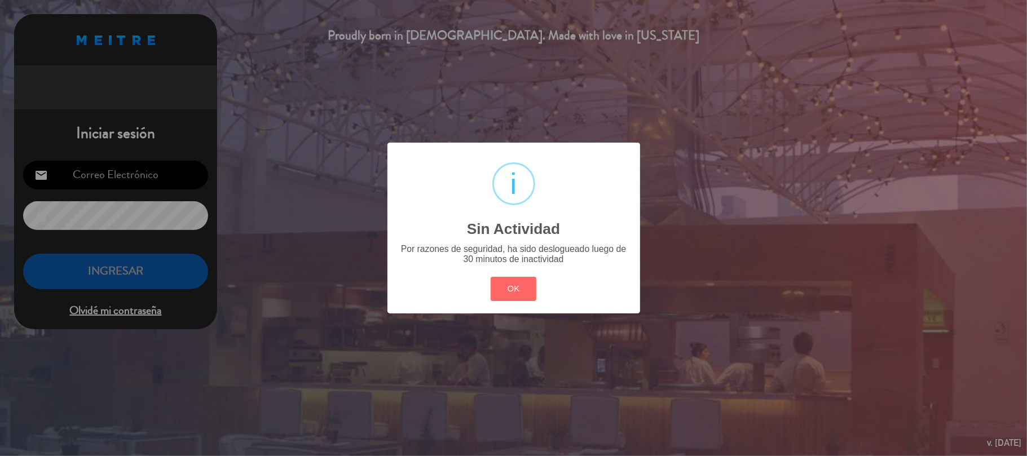
type input "[EMAIL_ADDRESS][DOMAIN_NAME]"
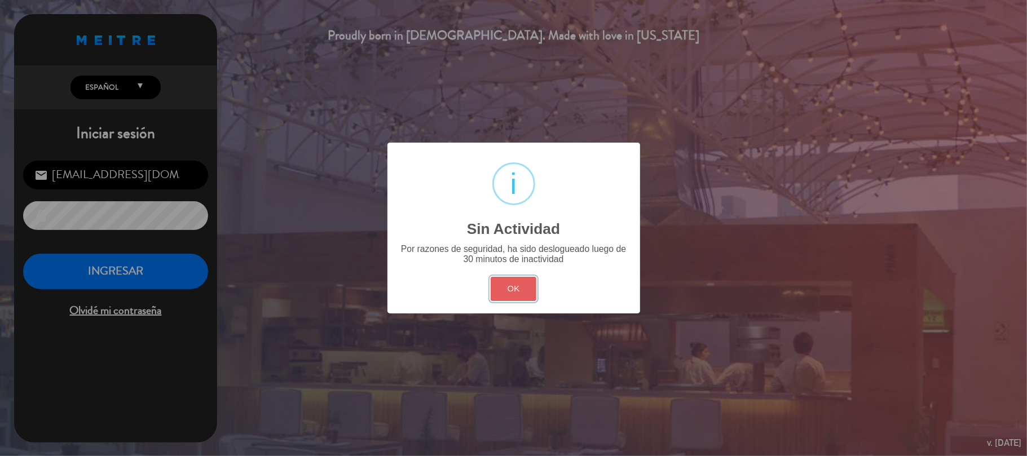
click at [521, 289] on button "OK" at bounding box center [513, 289] width 46 height 24
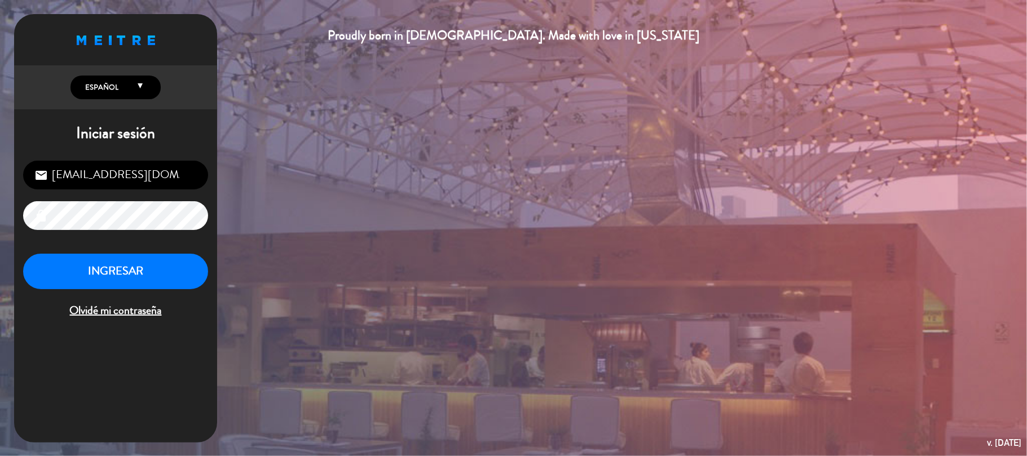
click at [142, 291] on div "INGRESAR Olvidé mi contraseña" at bounding box center [115, 287] width 185 height 67
click at [140, 280] on button "INGRESAR" at bounding box center [115, 272] width 185 height 36
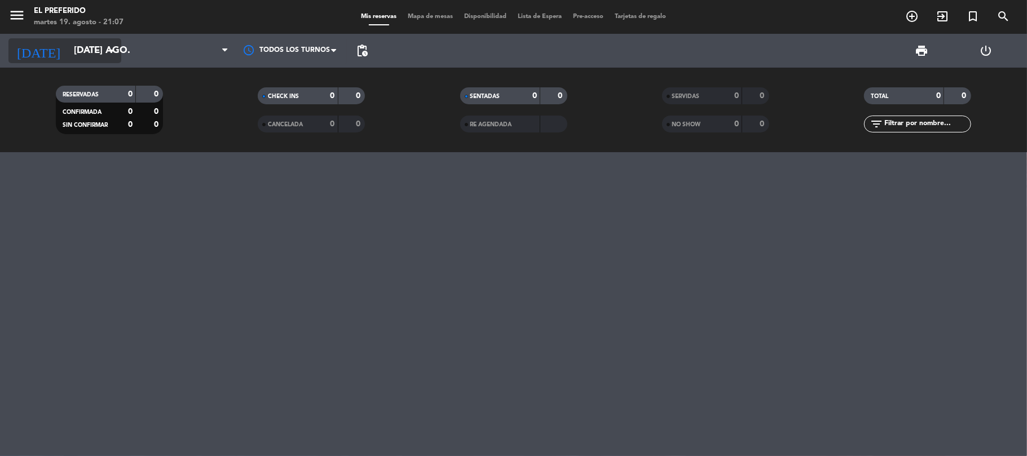
click at [97, 47] on input "[DATE] ago." at bounding box center [129, 51] width 122 height 22
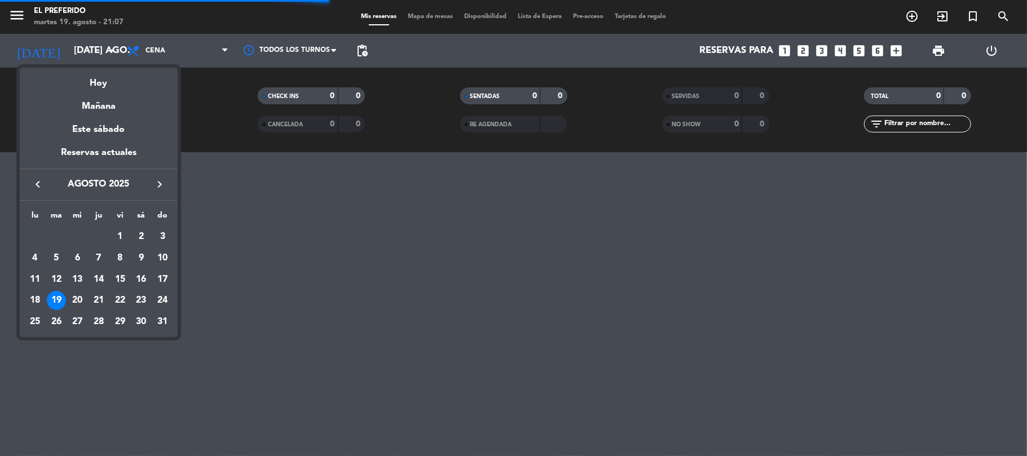
click at [73, 302] on div "20" at bounding box center [77, 300] width 19 height 19
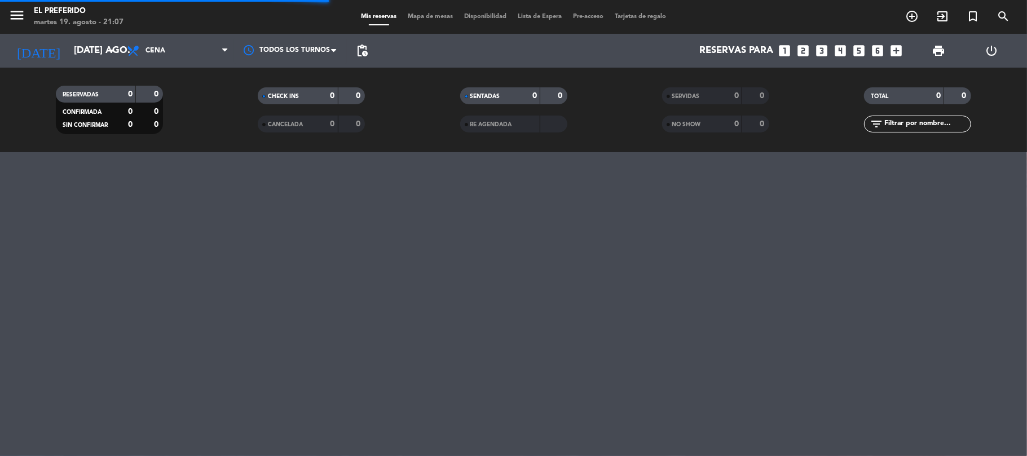
type input "mié. 20 ago."
click at [180, 53] on span "Cena" at bounding box center [177, 50] width 113 height 25
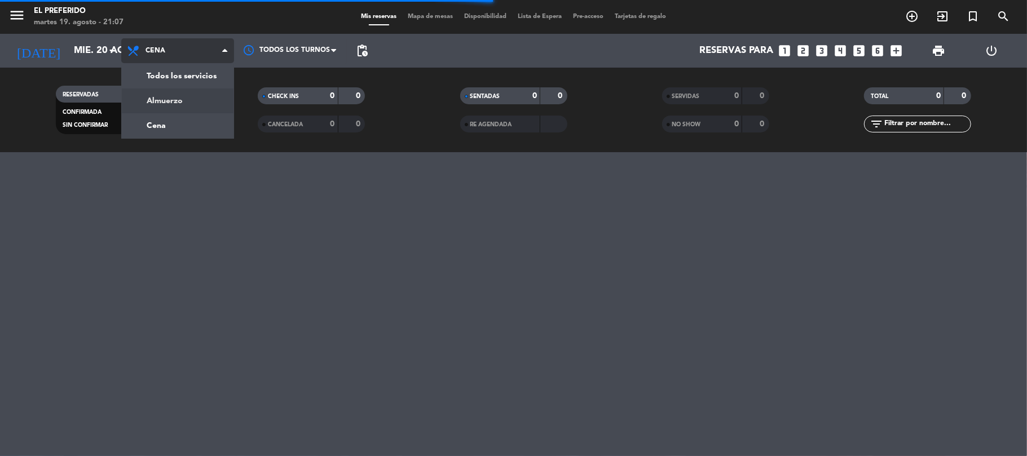
click at [179, 99] on div "menu El Preferido martes 19. agosto - 21:07 Mis reservas Mapa de mesas Disponib…" at bounding box center [513, 76] width 1027 height 152
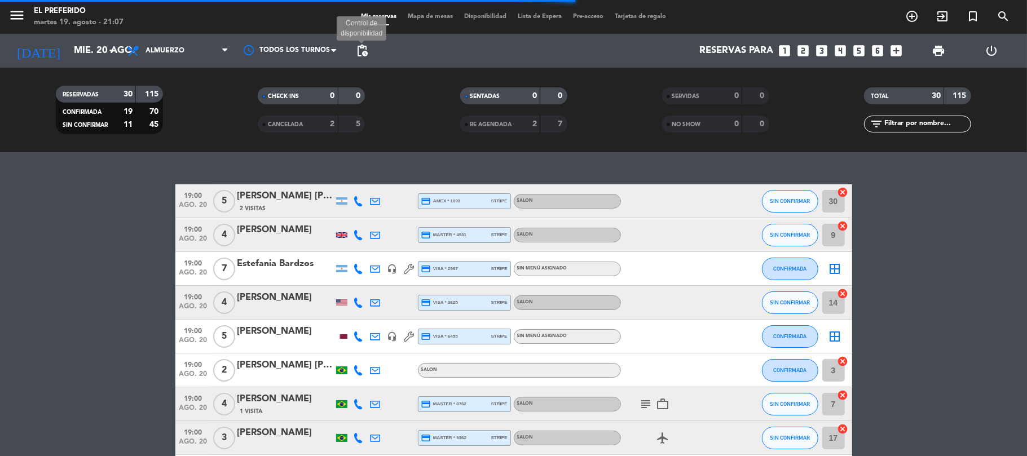
click at [359, 52] on span "pending_actions" at bounding box center [362, 51] width 14 height 14
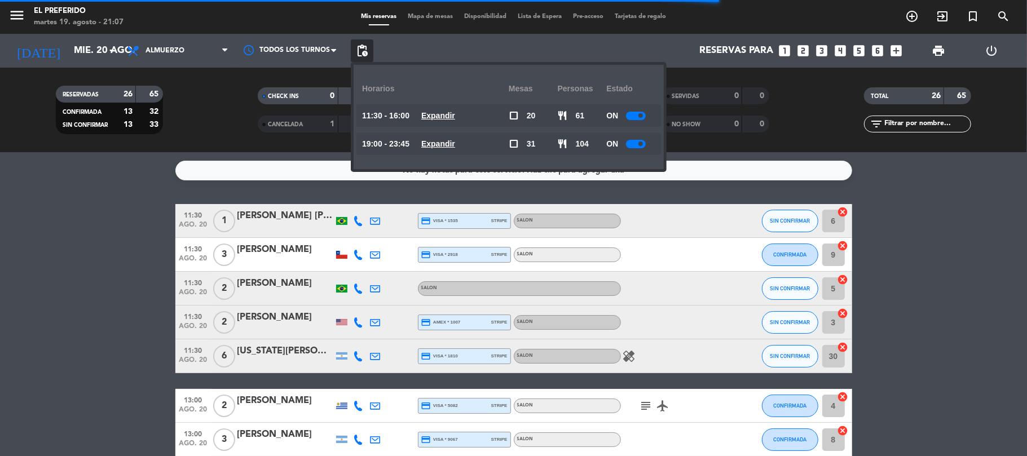
click at [440, 116] on u "Expandir" at bounding box center [438, 115] width 34 height 9
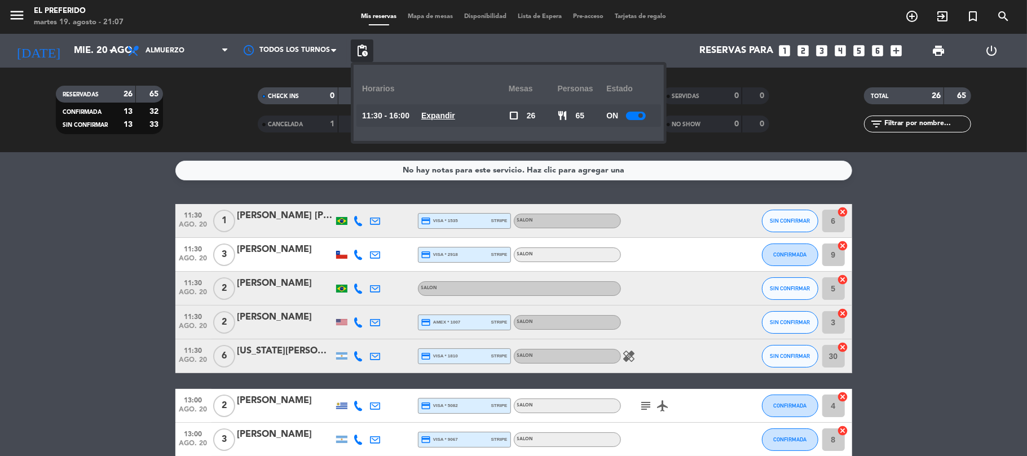
click at [438, 111] on u "Expandir" at bounding box center [438, 115] width 34 height 9
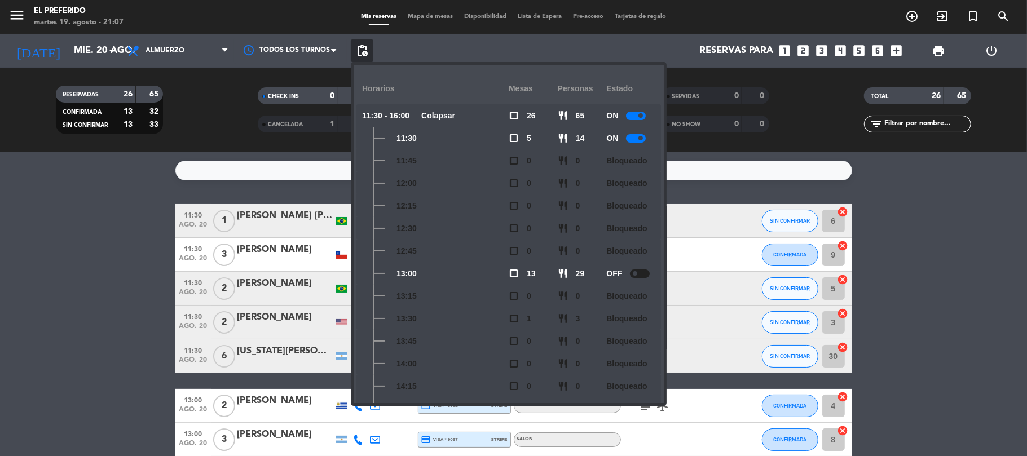
click at [454, 231] on div "12:30" at bounding box center [435, 228] width 147 height 23
click at [478, 209] on div "12:15" at bounding box center [435, 206] width 147 height 23
click at [802, 53] on icon "looks_two" at bounding box center [803, 50] width 15 height 15
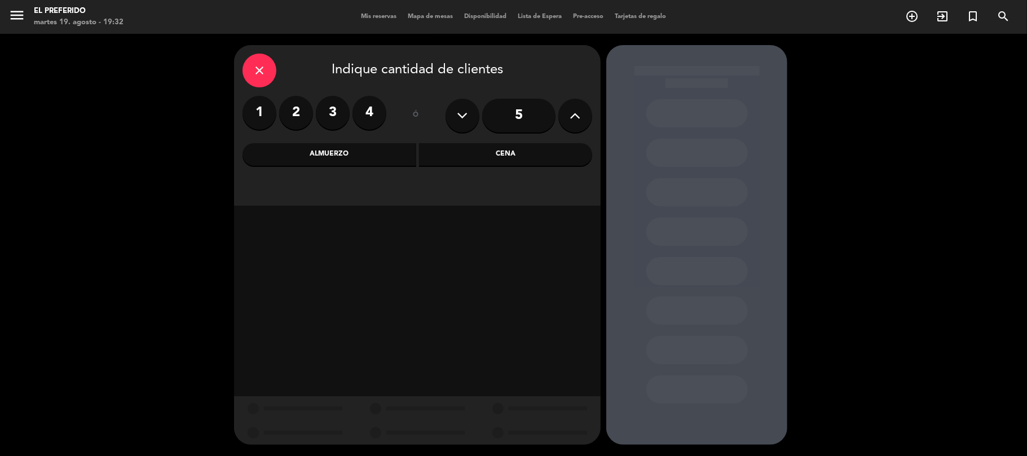
click at [478, 156] on div "Cena" at bounding box center [506, 154] width 174 height 23
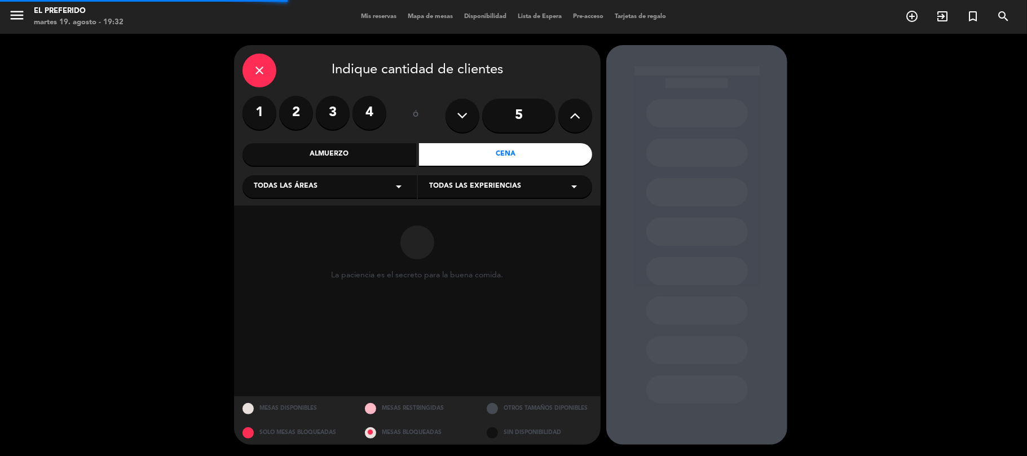
click at [248, 64] on div "close" at bounding box center [259, 71] width 34 height 34
